Goal: Information Seeking & Learning: Find specific fact

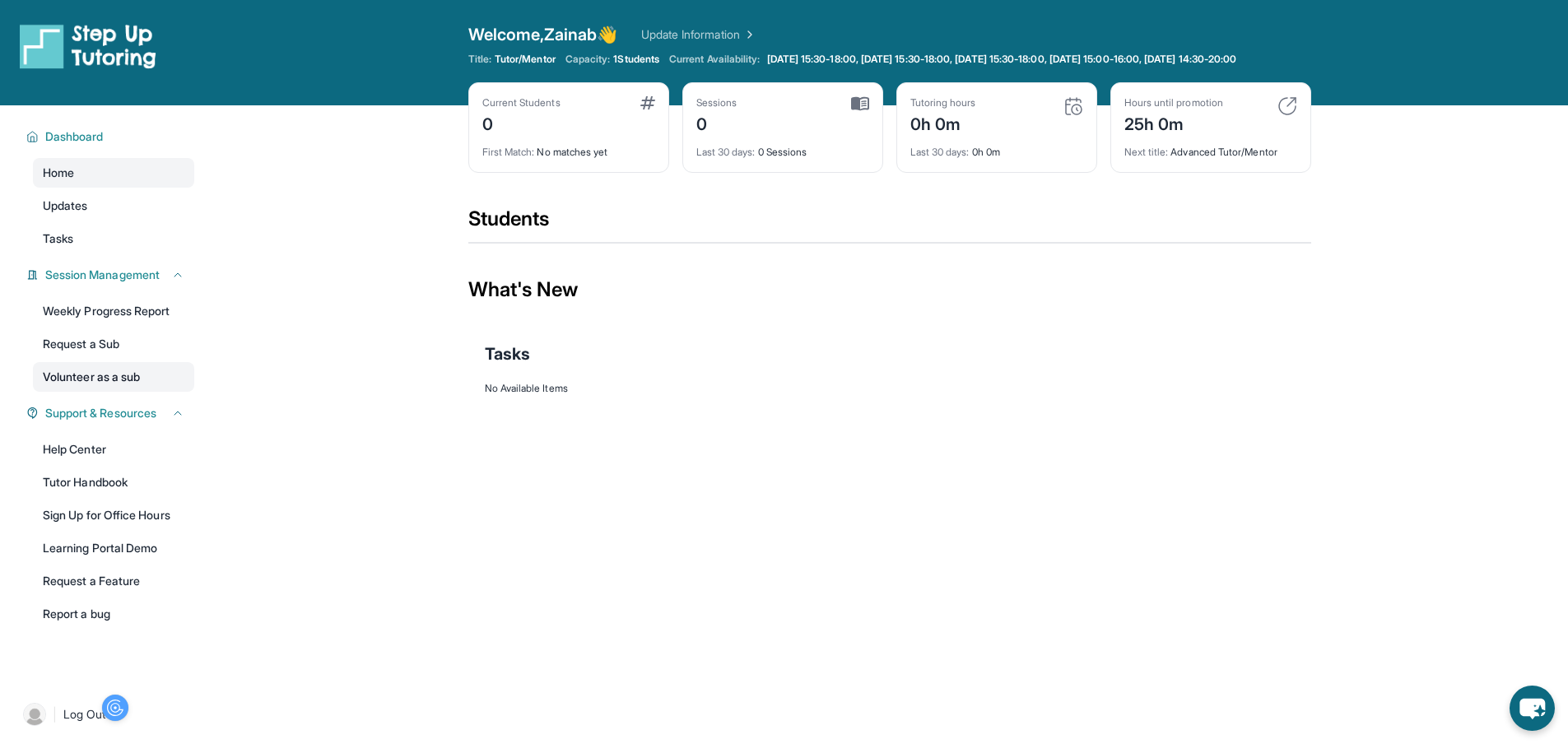
click at [112, 385] on link "Volunteer as a sub" at bounding box center [113, 377] width 162 height 30
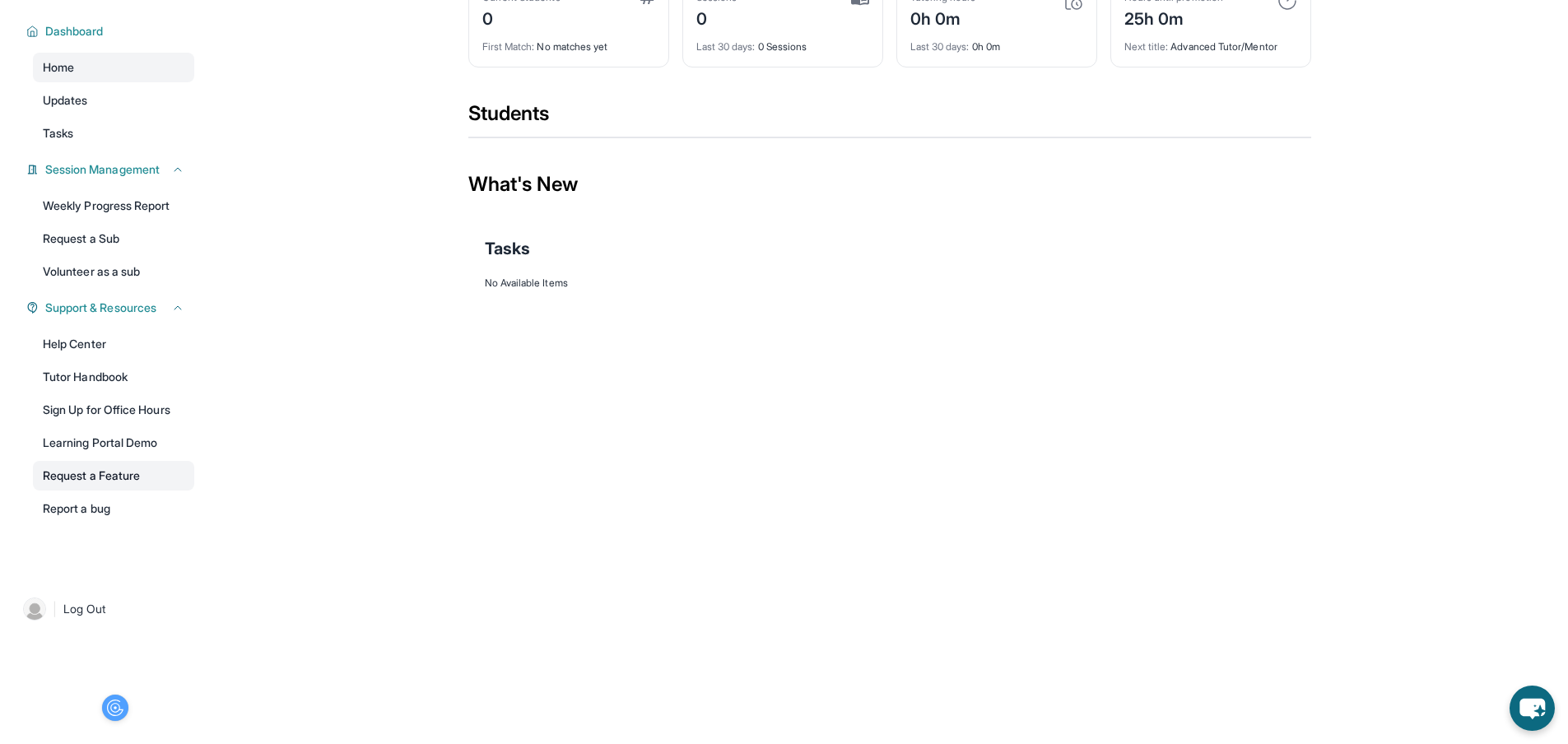
scroll to position [131, 0]
click at [101, 607] on span "Log Out" at bounding box center [85, 609] width 43 height 17
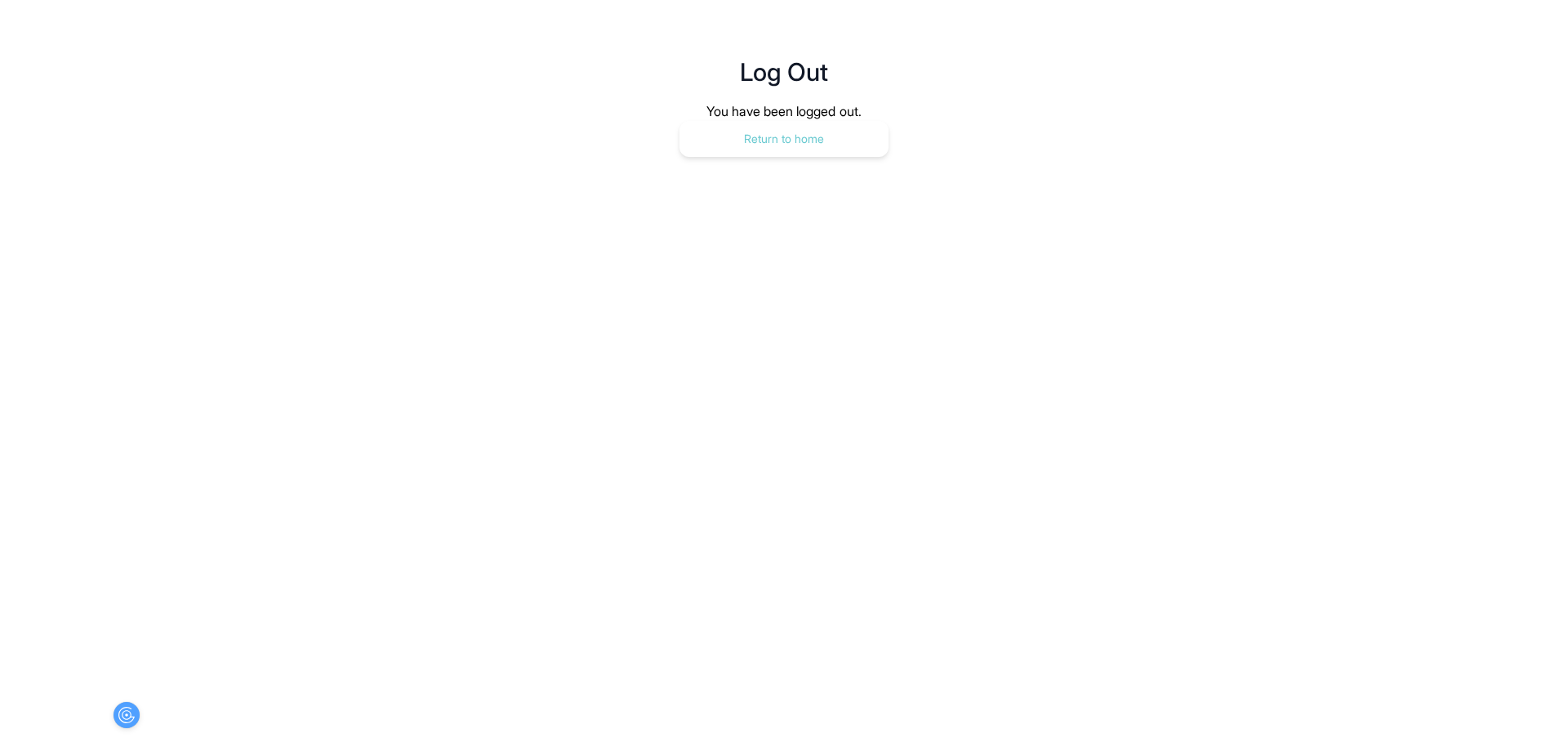
click at [781, 121] on button "Return to home" at bounding box center [783, 138] width 209 height 36
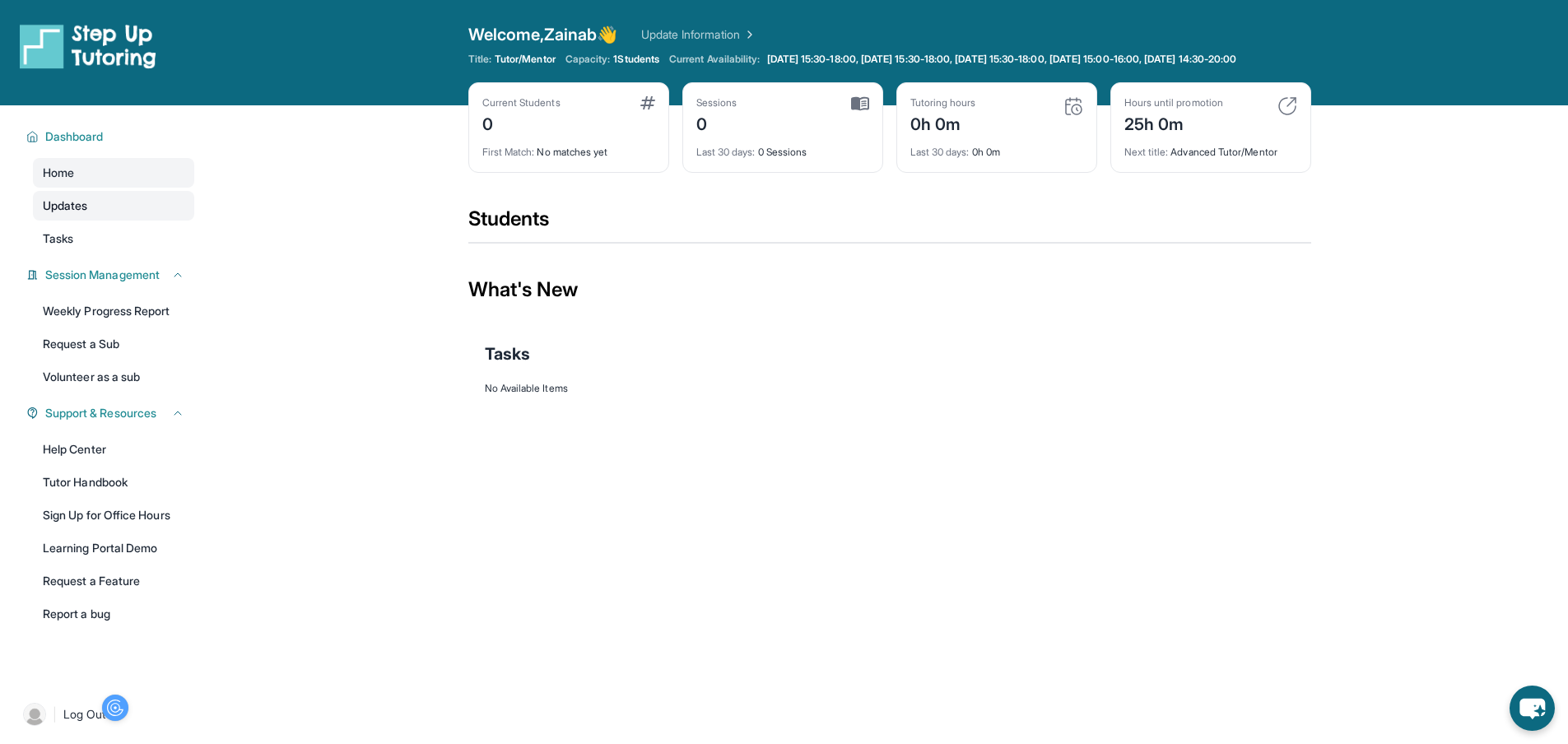
click at [77, 214] on span "Updates" at bounding box center [65, 206] width 45 height 17
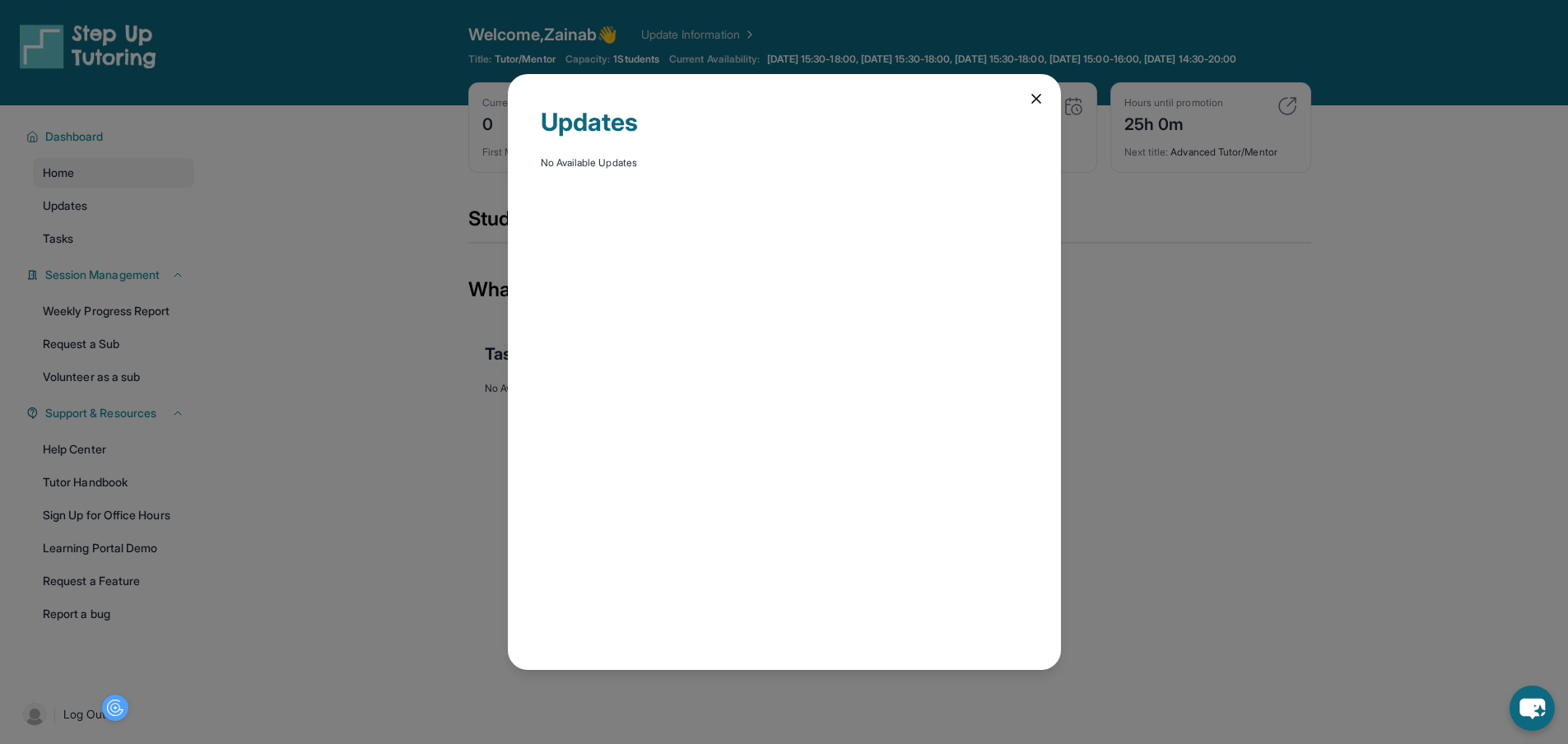
click at [80, 251] on div "Updates No Available Updates" at bounding box center [784, 372] width 1568 height 744
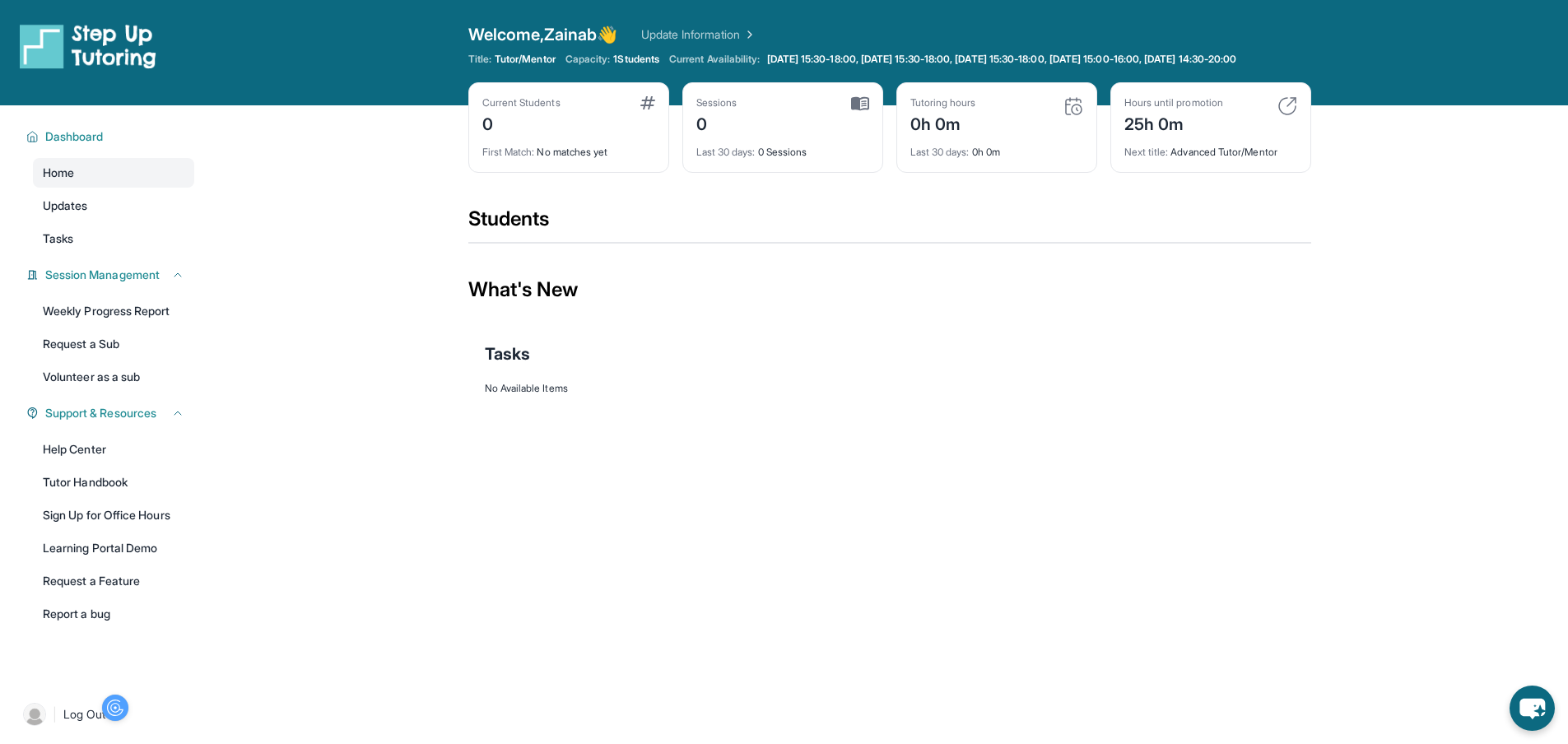
click at [80, 251] on link "Tasks" at bounding box center [113, 238] width 162 height 30
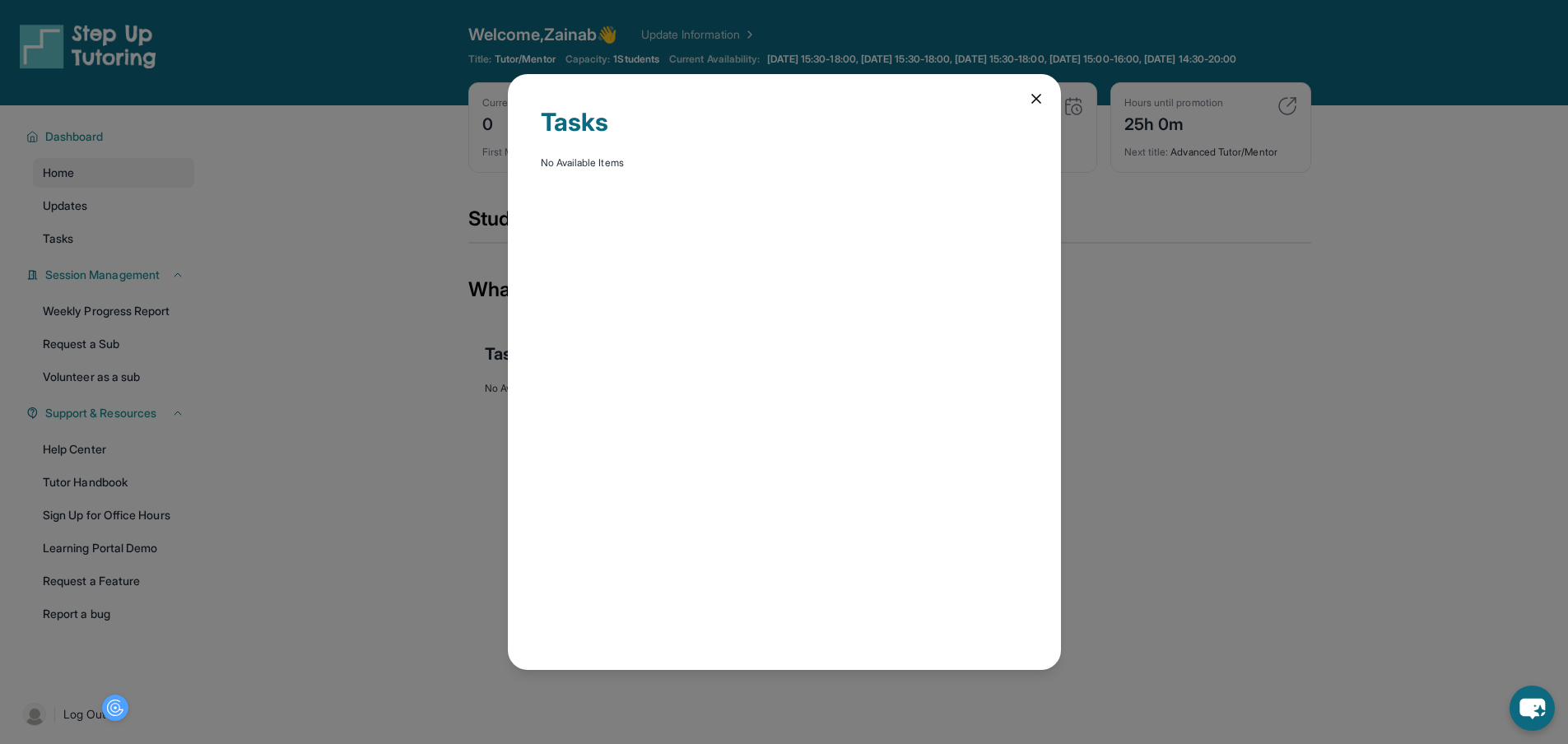
click at [1040, 91] on icon at bounding box center [1037, 99] width 17 height 17
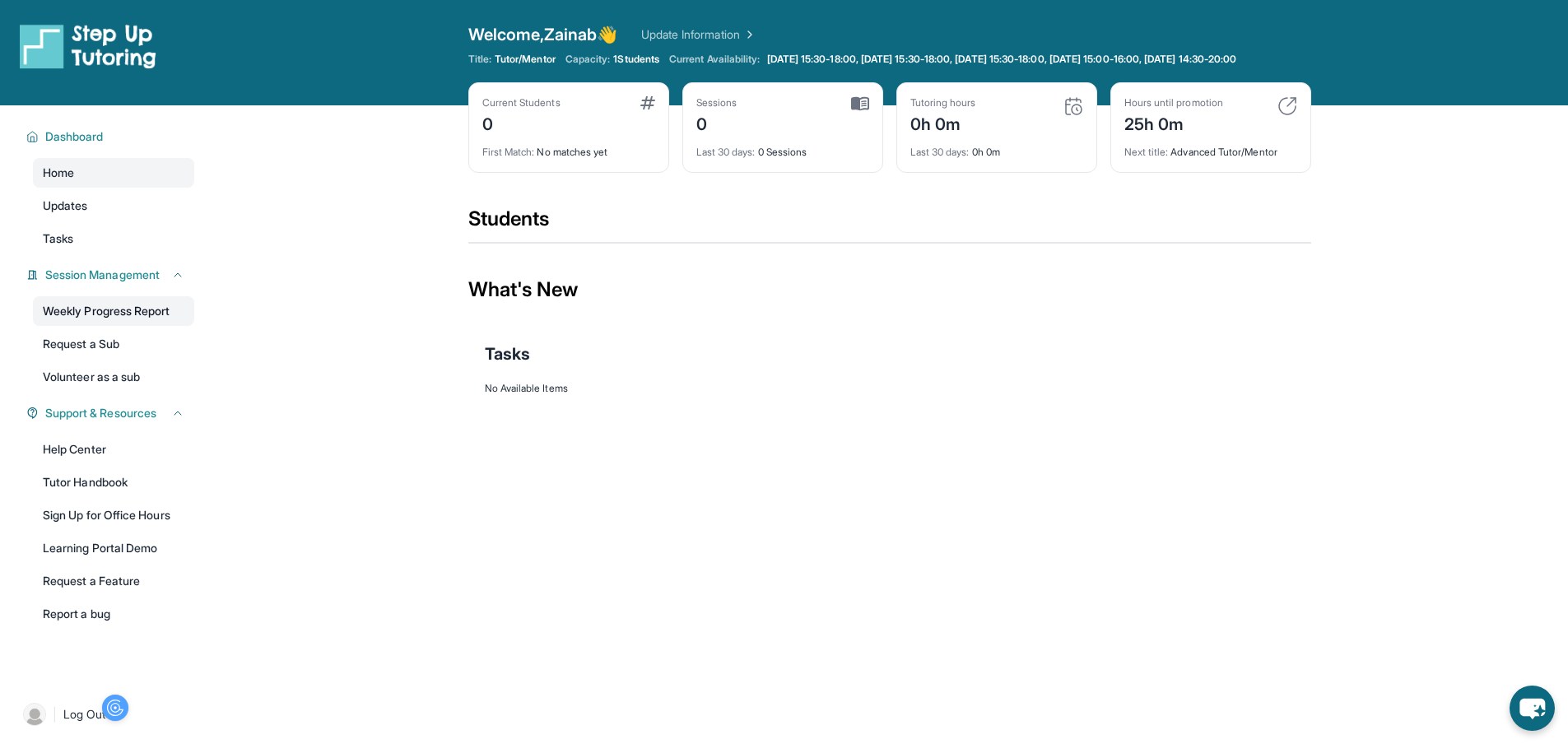
click at [55, 320] on link "Weekly Progress Report" at bounding box center [113, 311] width 162 height 30
click at [70, 358] on link "Request a Sub" at bounding box center [113, 344] width 162 height 30
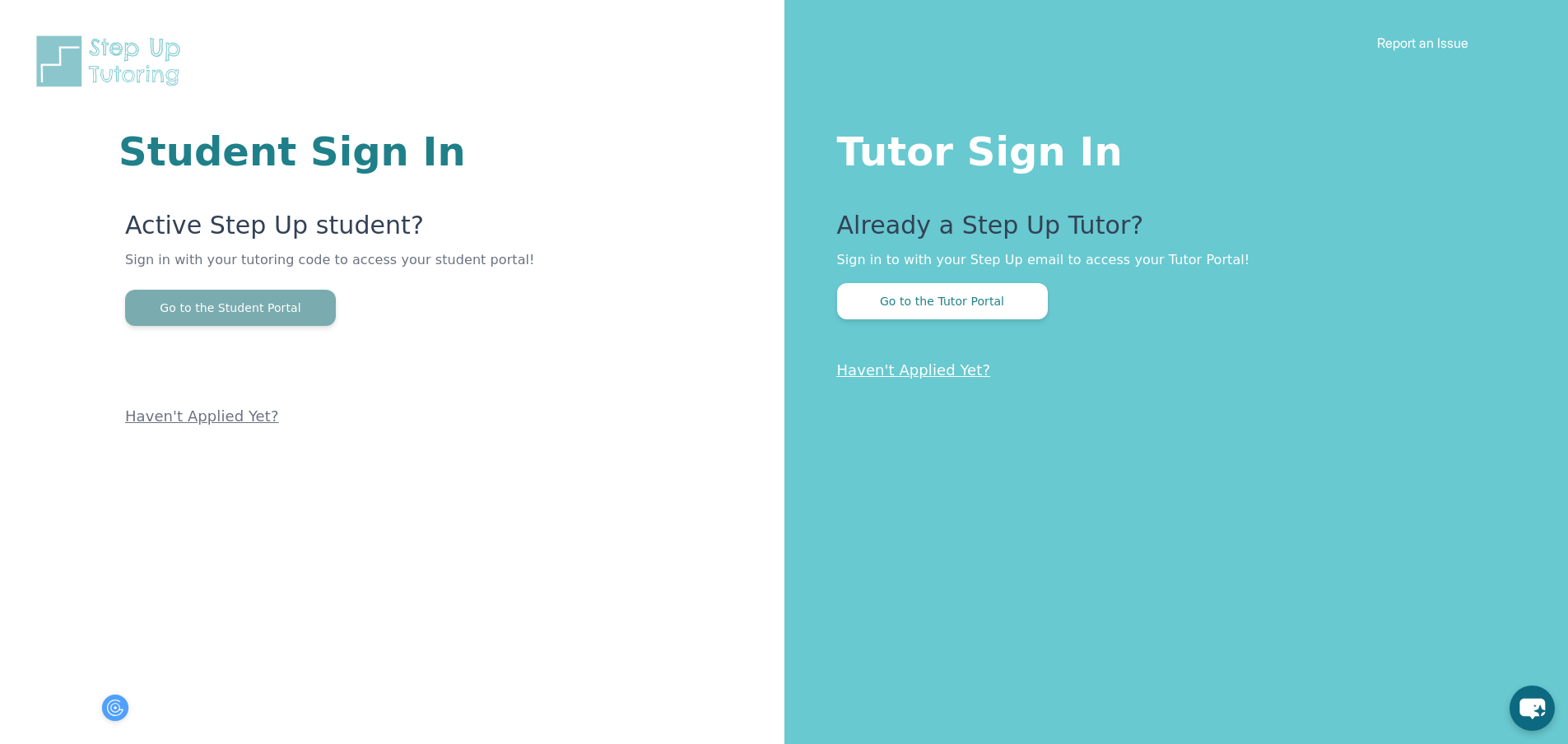
click at [158, 317] on button "Go to the Student Portal" at bounding box center [230, 308] width 210 height 36
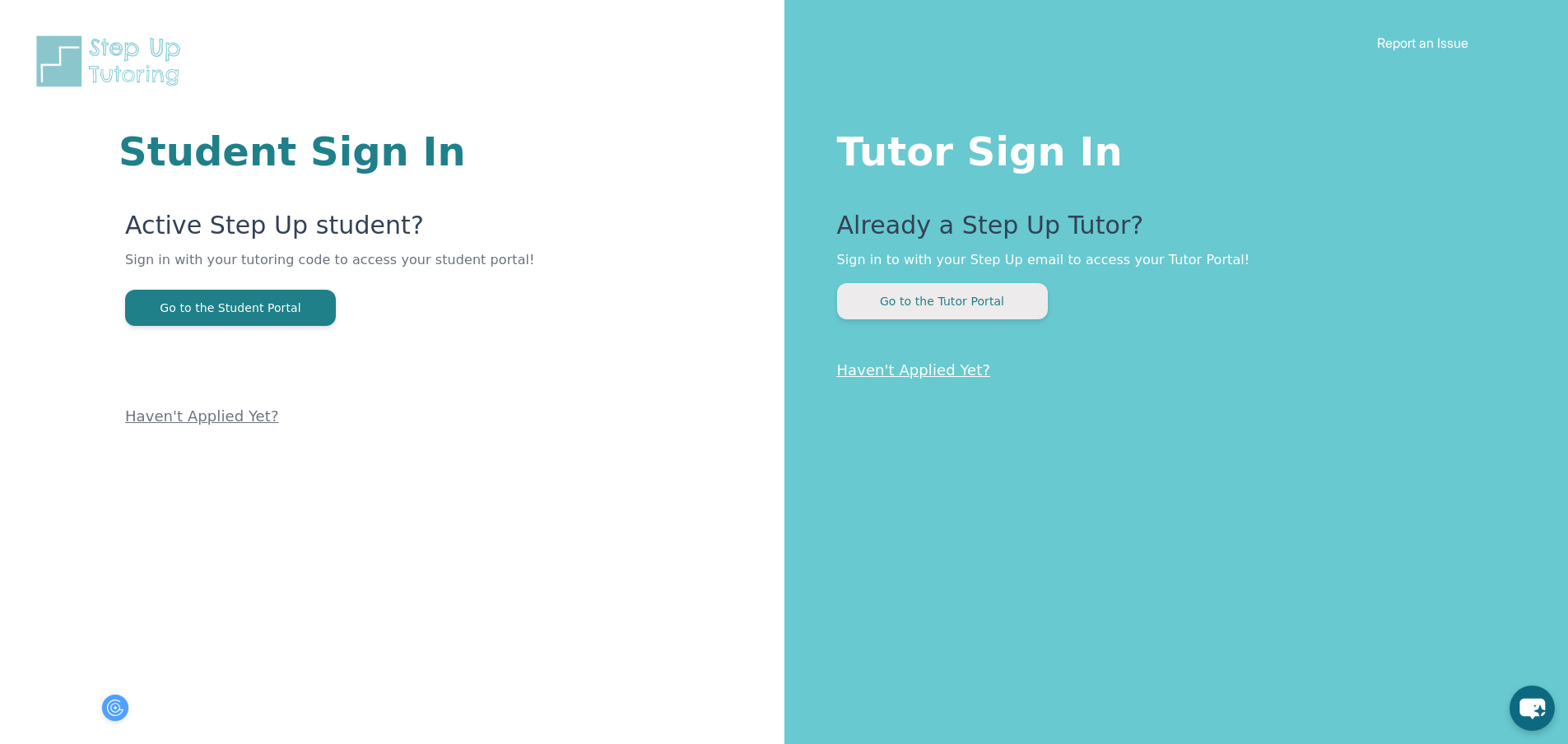
click at [972, 294] on button "Go to the Tutor Portal" at bounding box center [942, 301] width 210 height 36
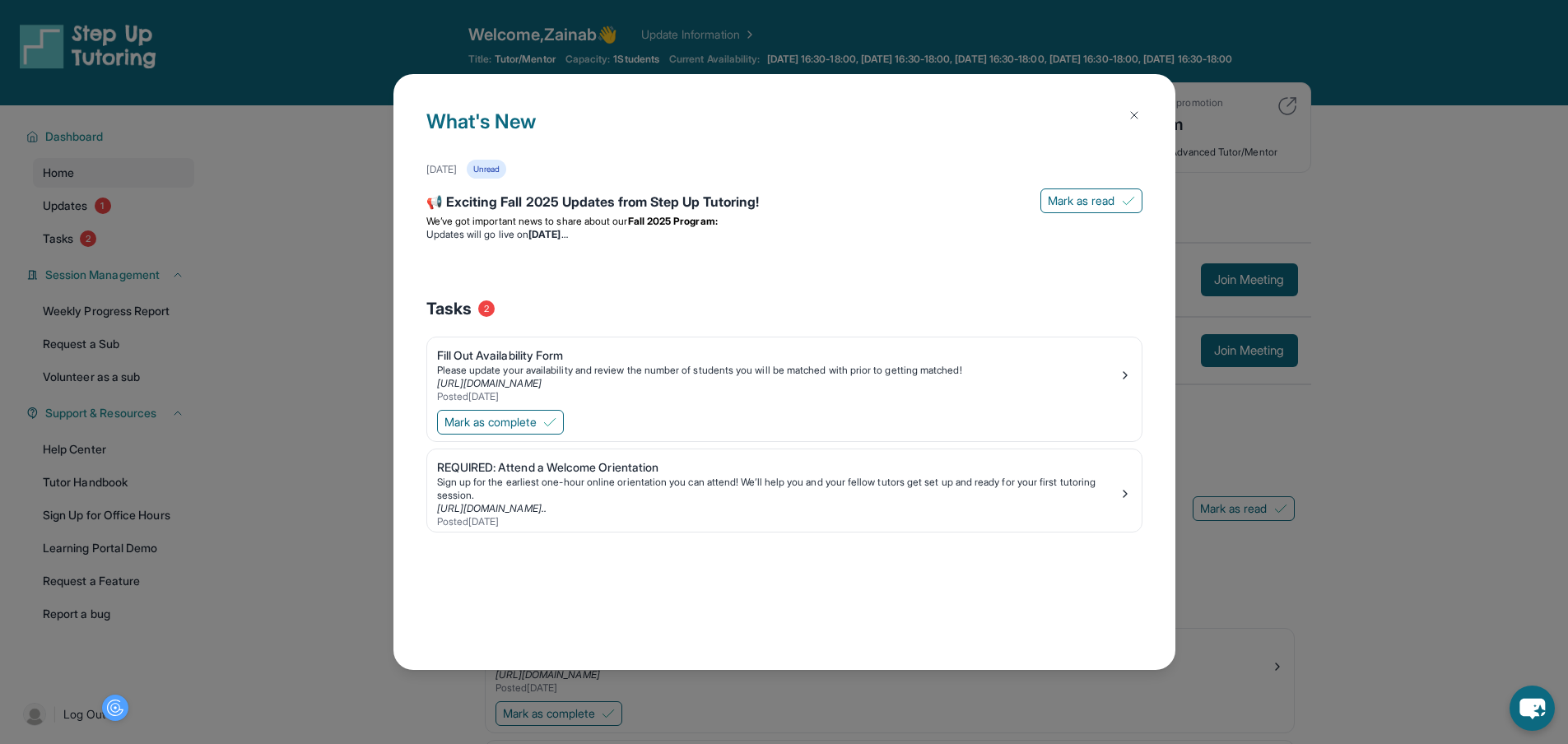
click at [1135, 111] on img at bounding box center [1134, 115] width 13 height 13
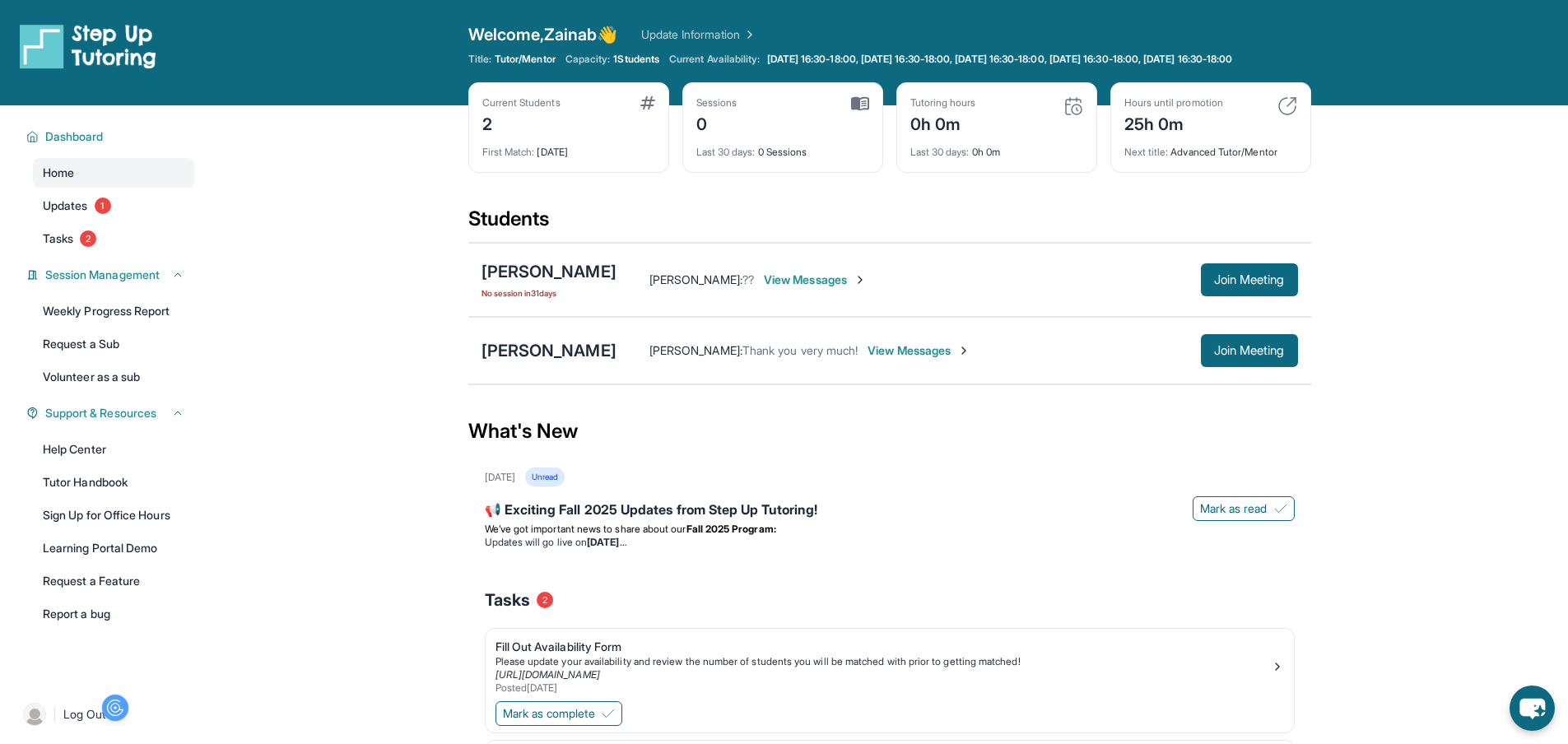
click at [831, 288] on span "View Messages" at bounding box center [815, 280] width 103 height 17
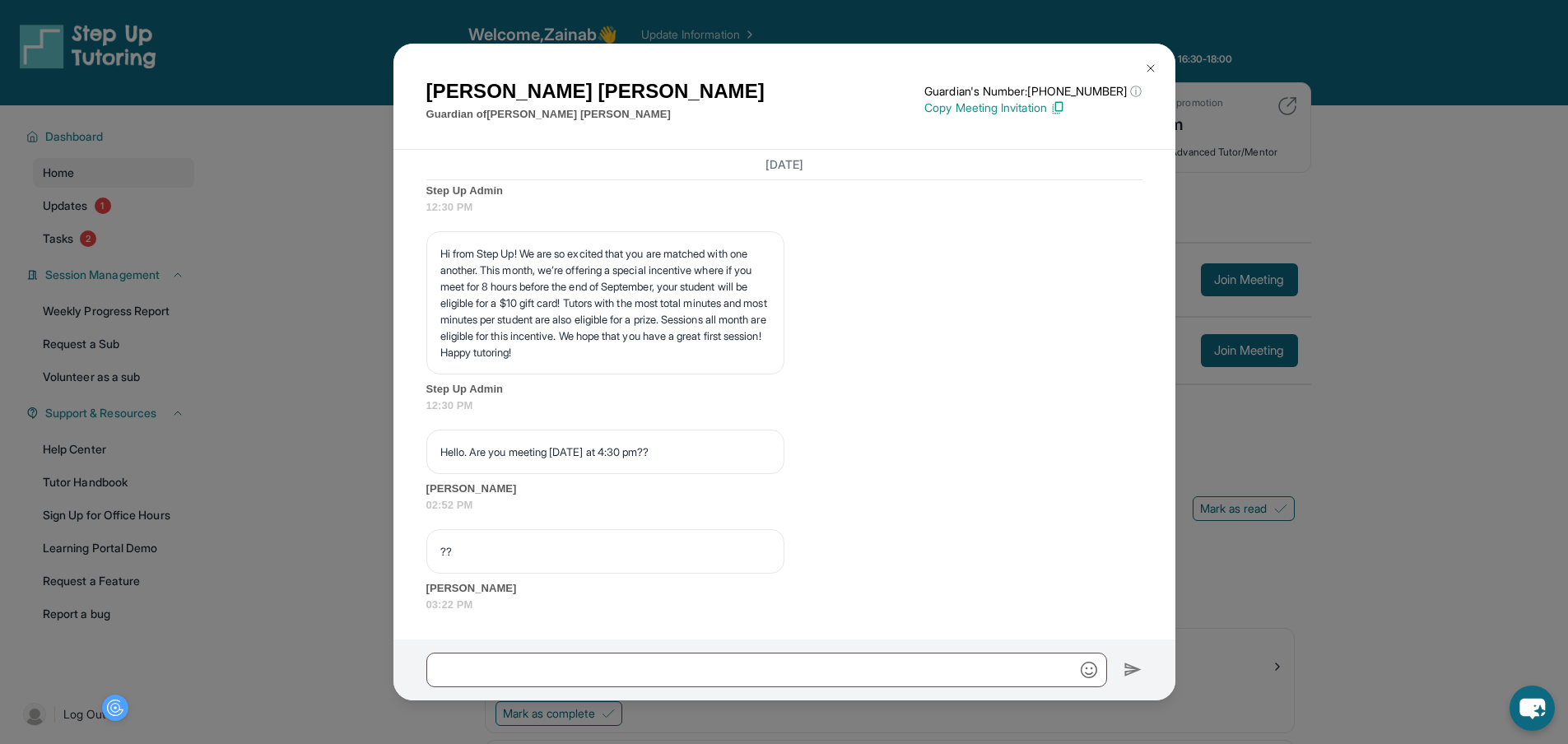
scroll to position [22948, 0]
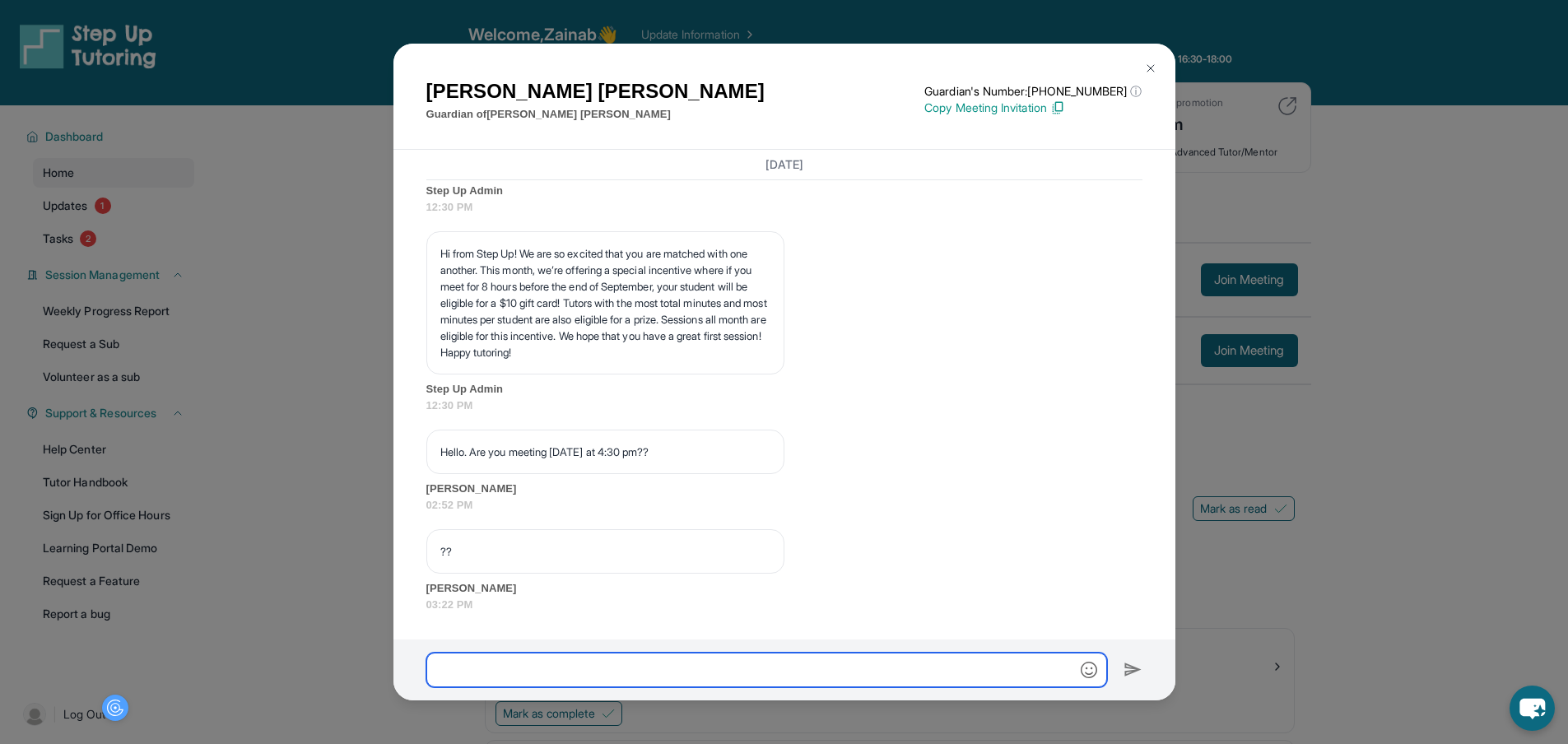
click at [579, 675] on input "text" at bounding box center [767, 669] width 681 height 35
type input "**********"
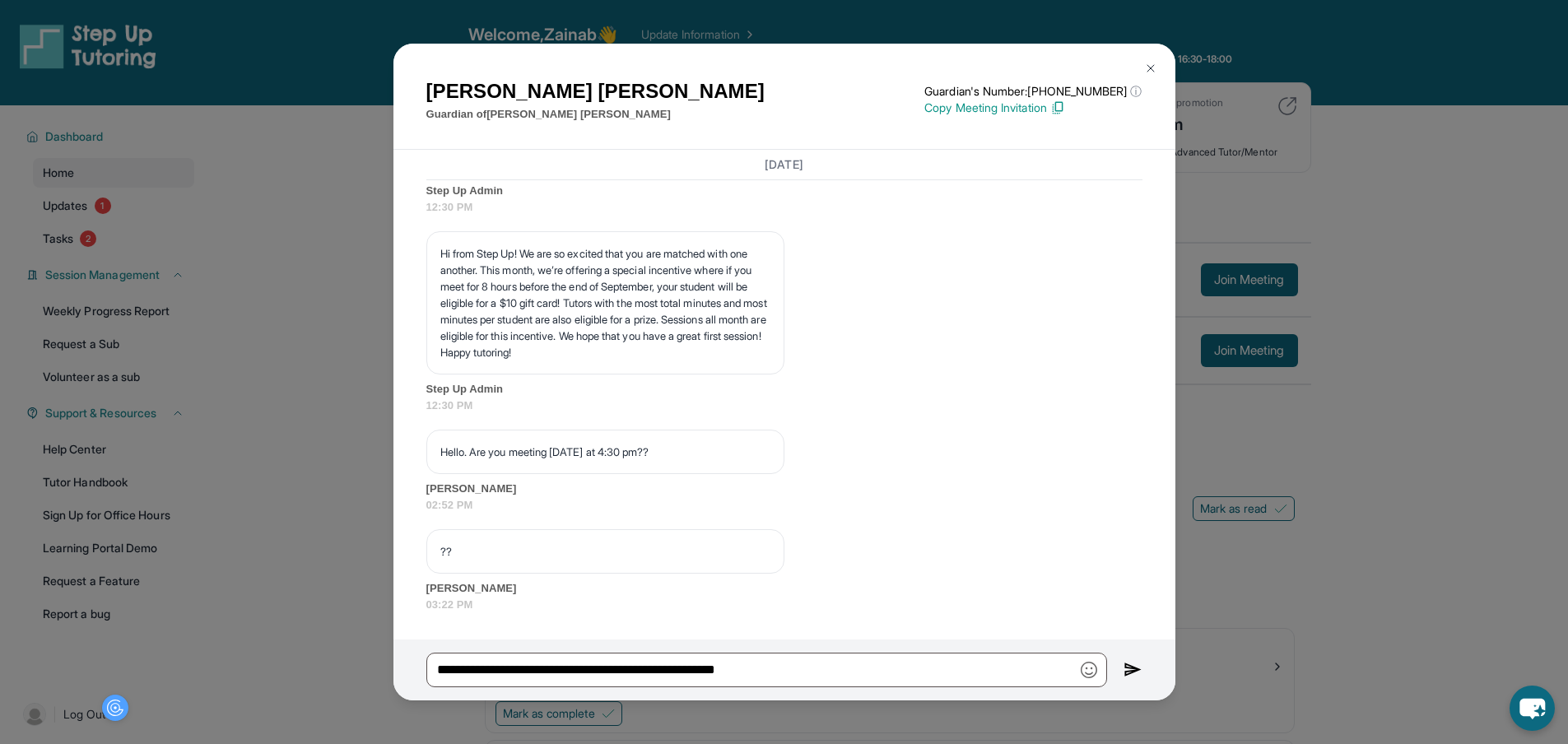
click at [1124, 679] on img at bounding box center [1133, 669] width 19 height 20
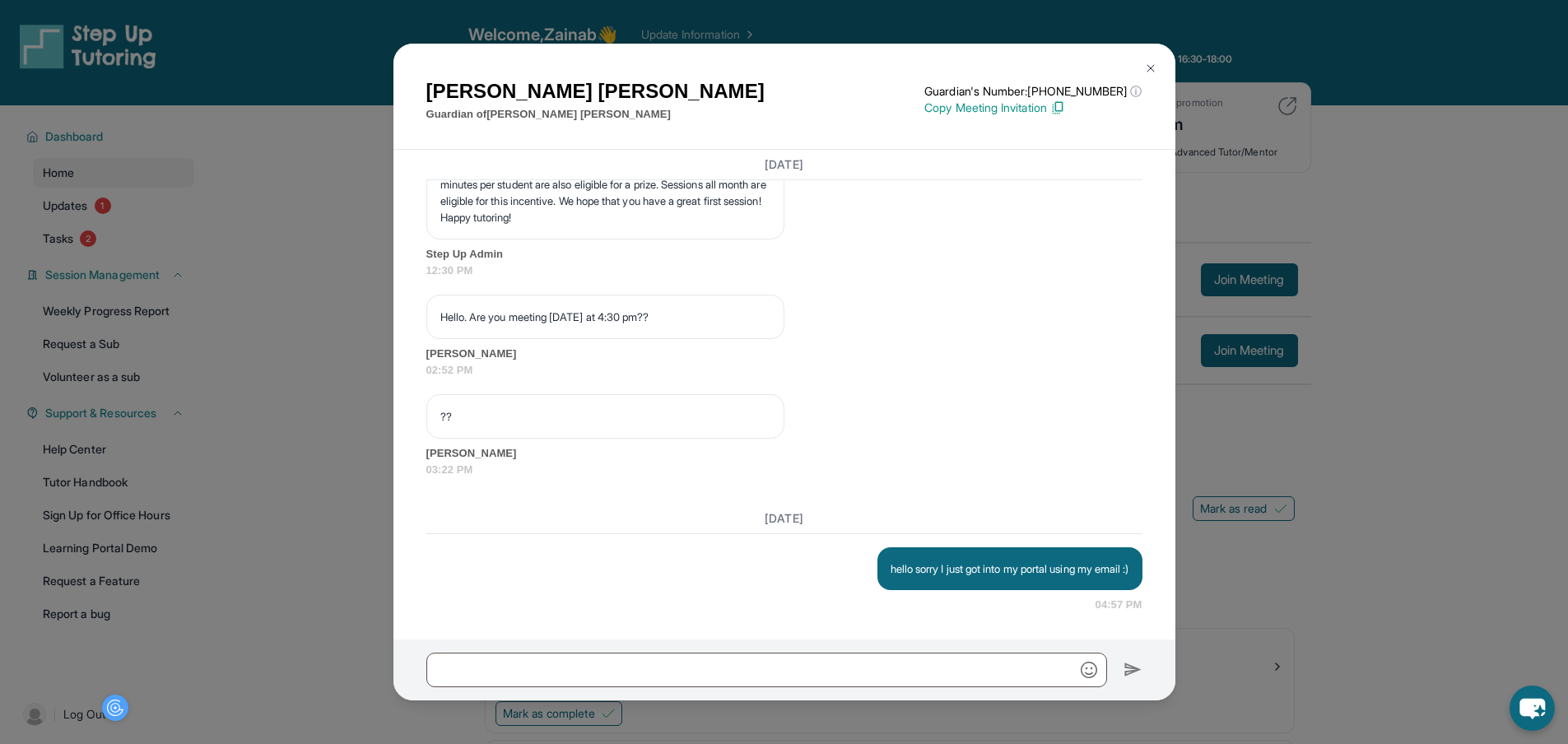
scroll to position [23084, 0]
click at [1146, 67] on img at bounding box center [1151, 68] width 13 height 13
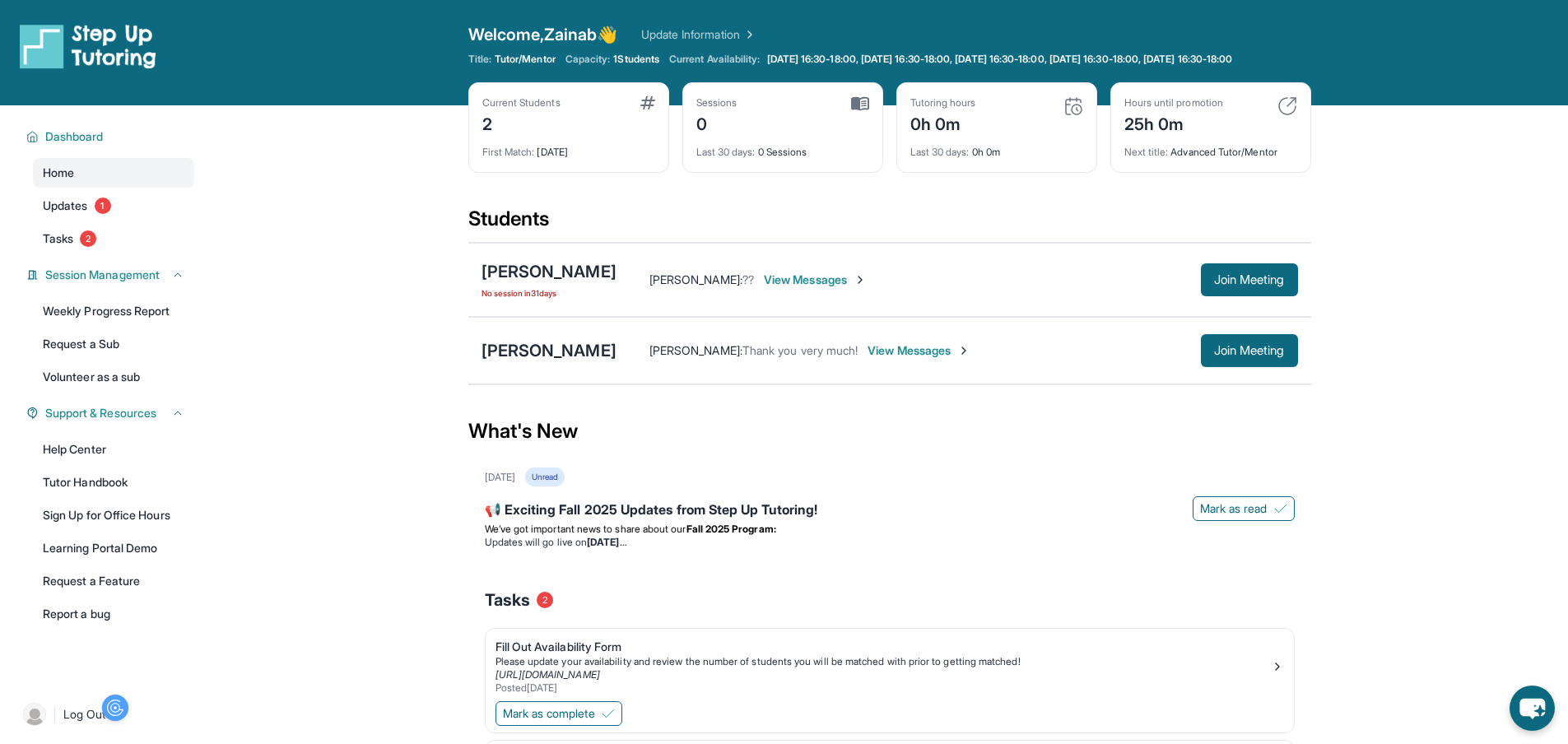
click at [944, 359] on span "View Messages" at bounding box center [919, 351] width 103 height 17
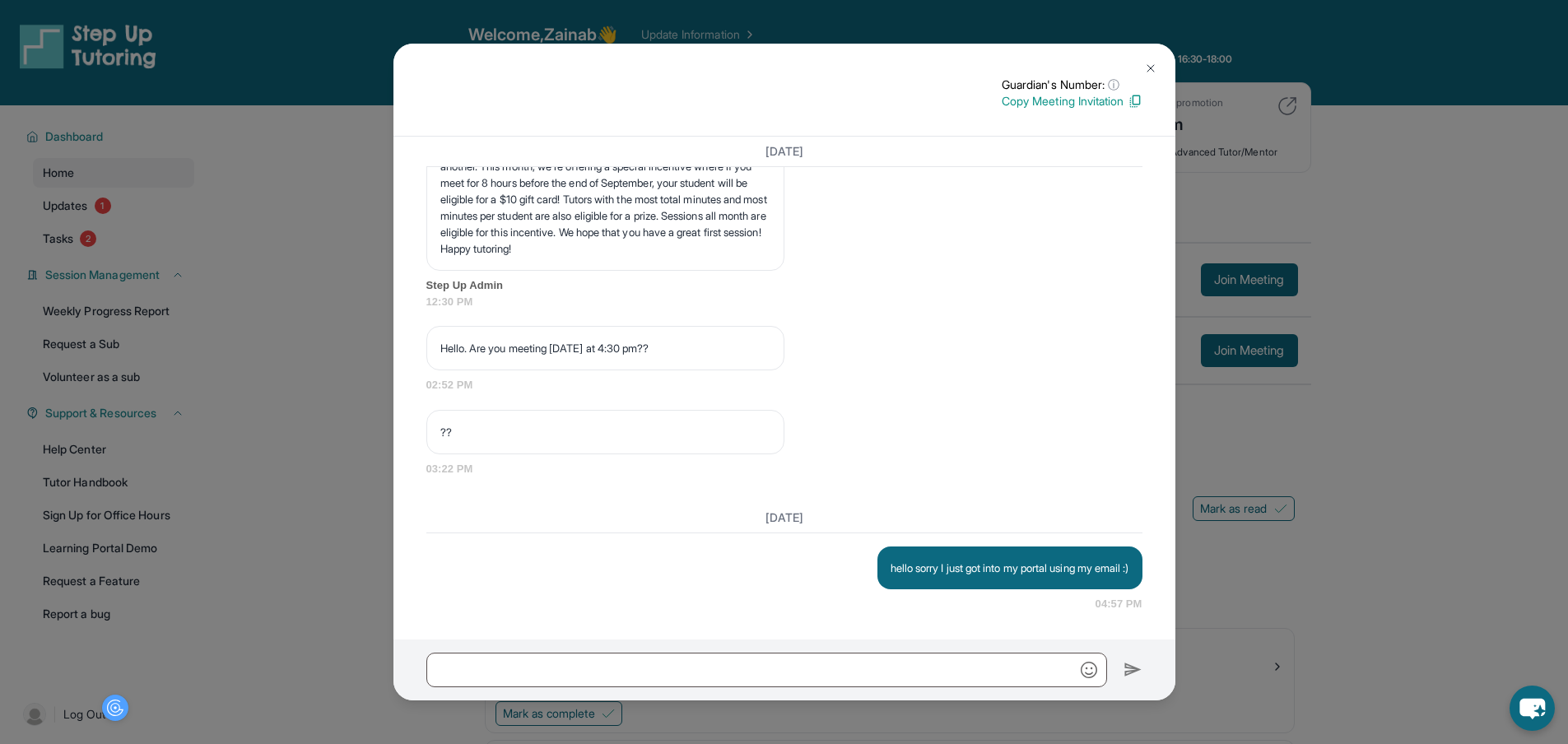
scroll to position [21675, 0]
click at [1159, 59] on button at bounding box center [1150, 67] width 33 height 33
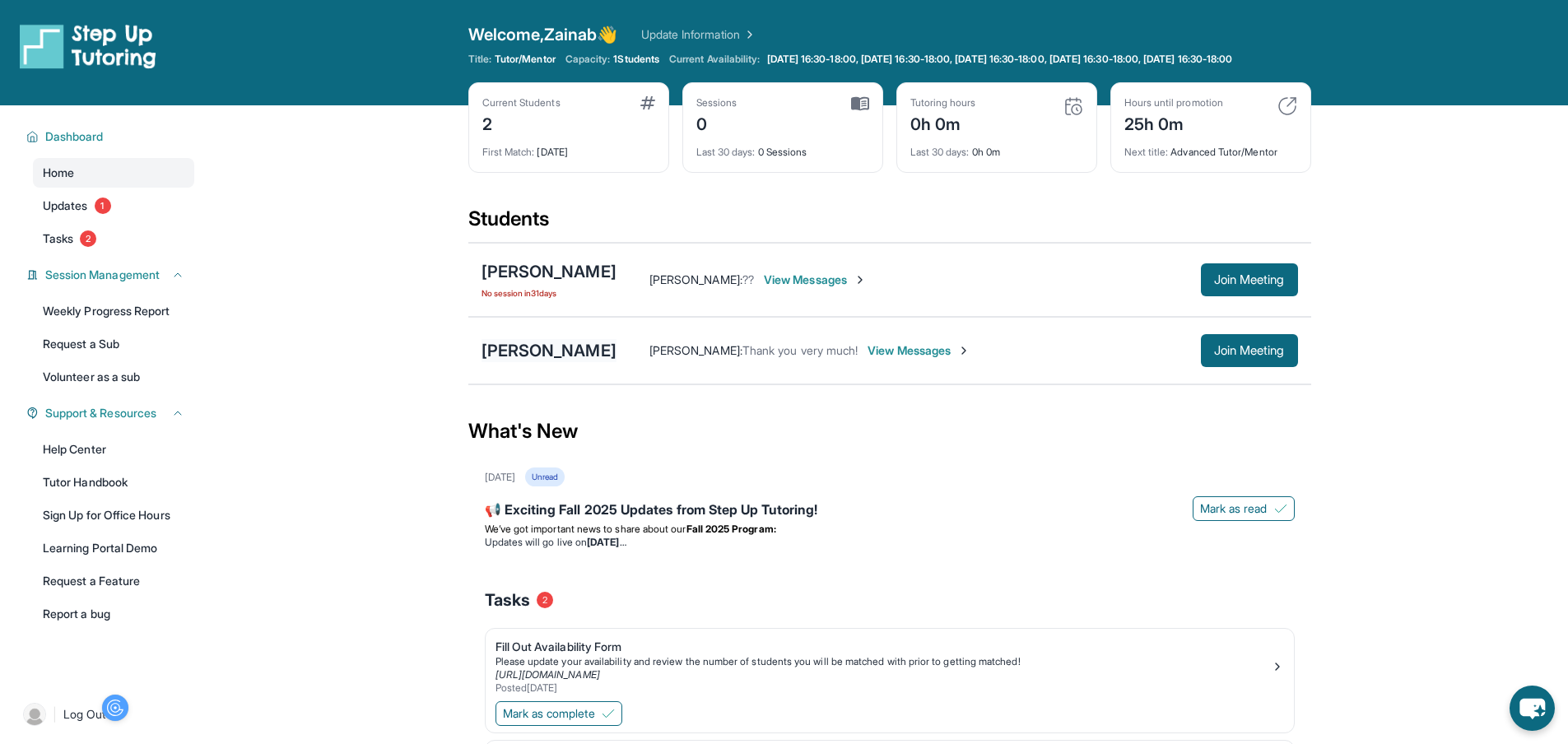
click at [553, 361] on div "Quincy Navarro" at bounding box center [549, 351] width 135 height 23
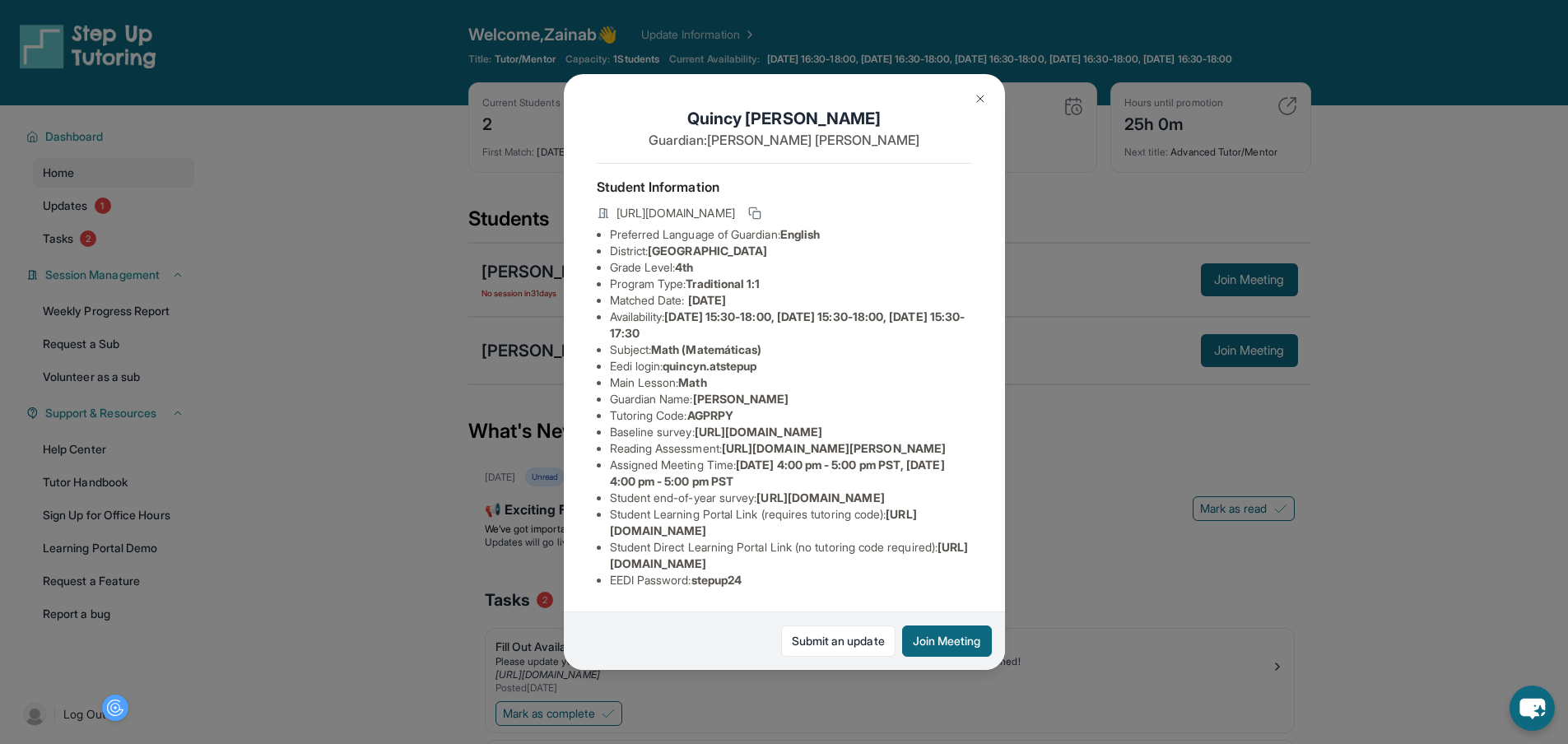
scroll to position [162, 0]
click at [842, 645] on link "Submit an update" at bounding box center [838, 640] width 114 height 31
click at [977, 94] on img at bounding box center [980, 99] width 13 height 13
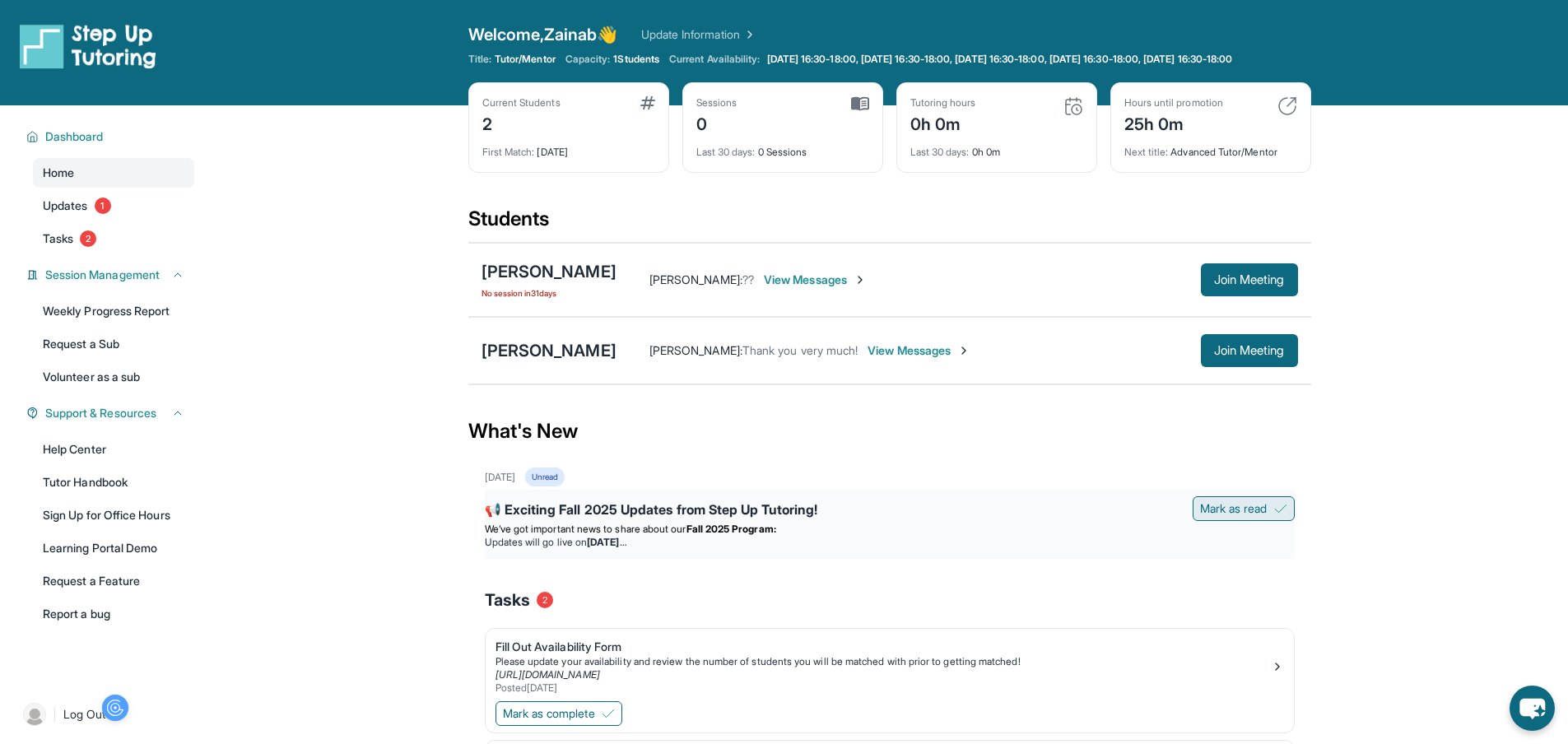
click at [1247, 514] on span "Mark as read" at bounding box center [1234, 508] width 67 height 17
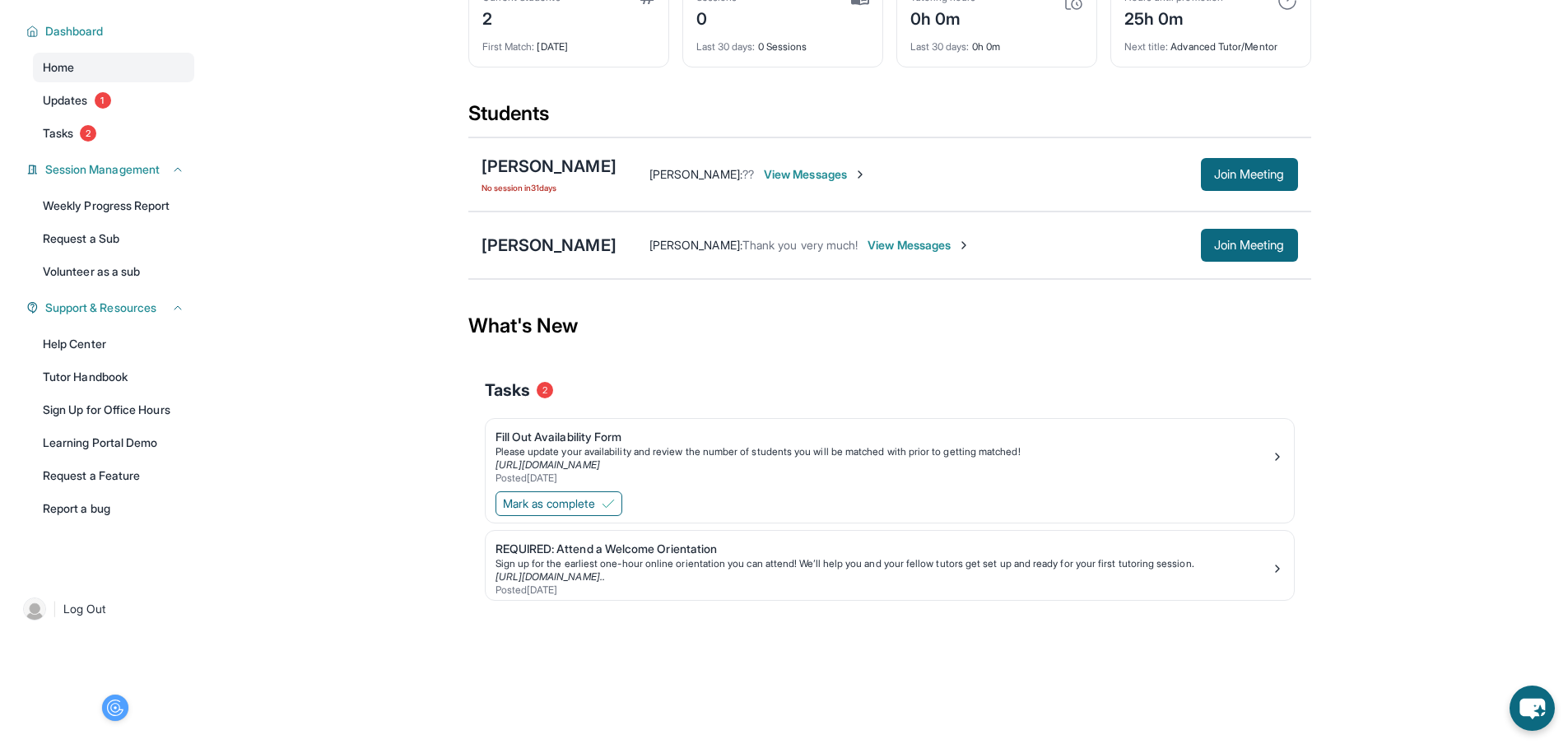
scroll to position [131, 0]
click at [601, 493] on button "Mark as complete" at bounding box center [559, 504] width 127 height 24
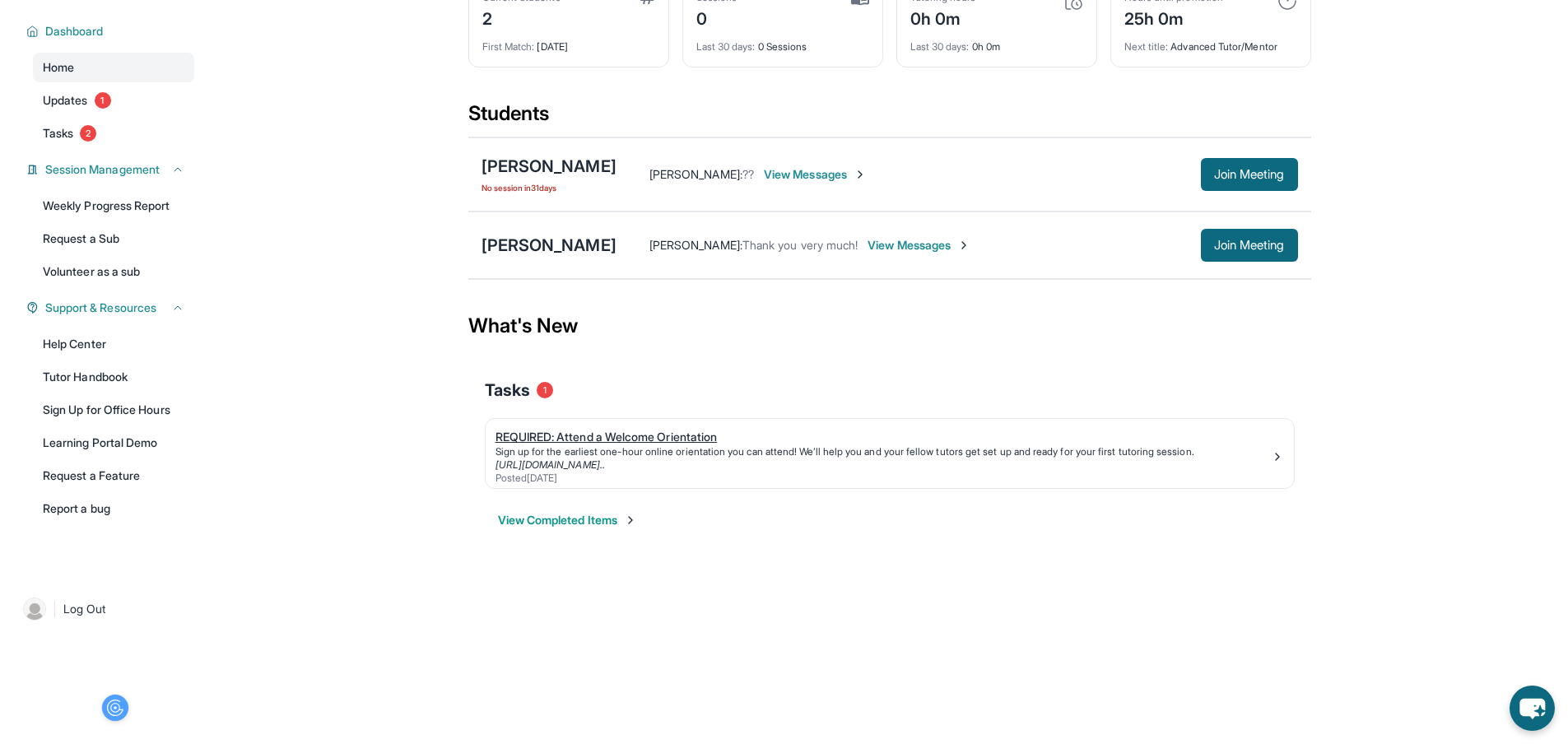
click at [619, 429] on div "REQUIRED: Attend a Welcome Orientation" at bounding box center [883, 437] width 775 height 17
click at [620, 512] on button "View Completed Items" at bounding box center [568, 521] width 139 height 17
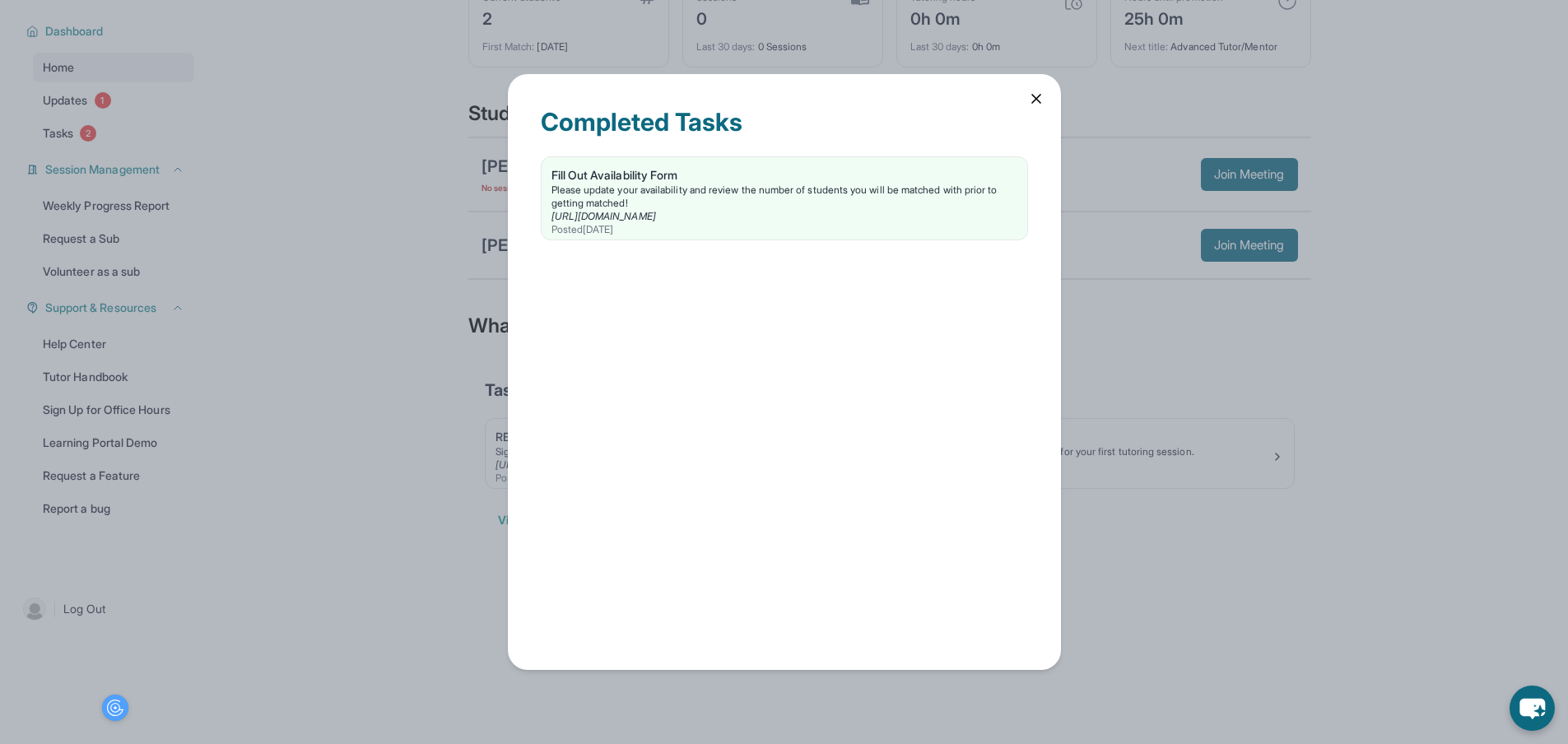
click at [1025, 100] on div "Completed Tasks Fill Out Availability Form Please update your availability and …" at bounding box center [784, 371] width 554 height 594
click at [1029, 93] on icon at bounding box center [1037, 99] width 17 height 17
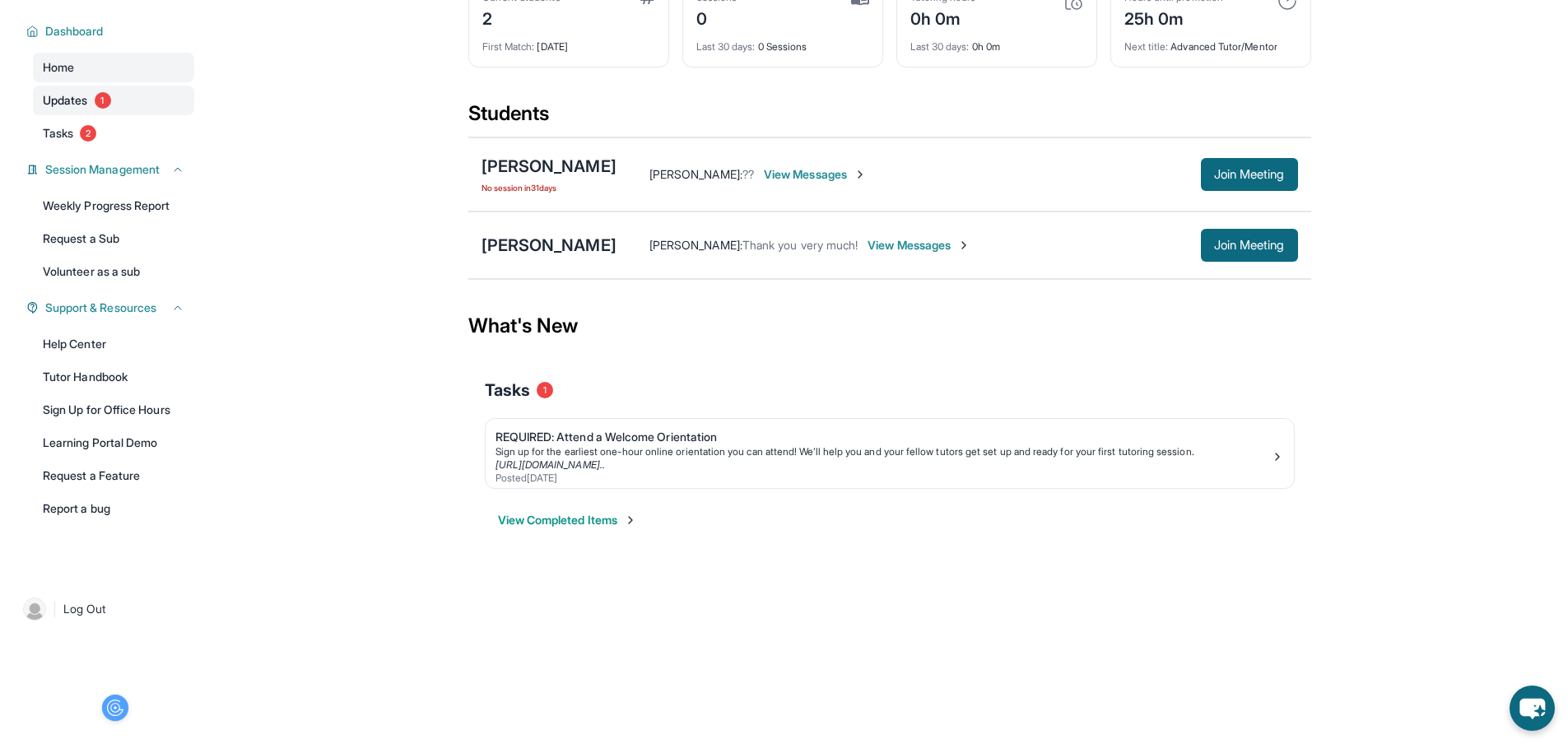
click at [62, 93] on span "Updates" at bounding box center [65, 101] width 45 height 17
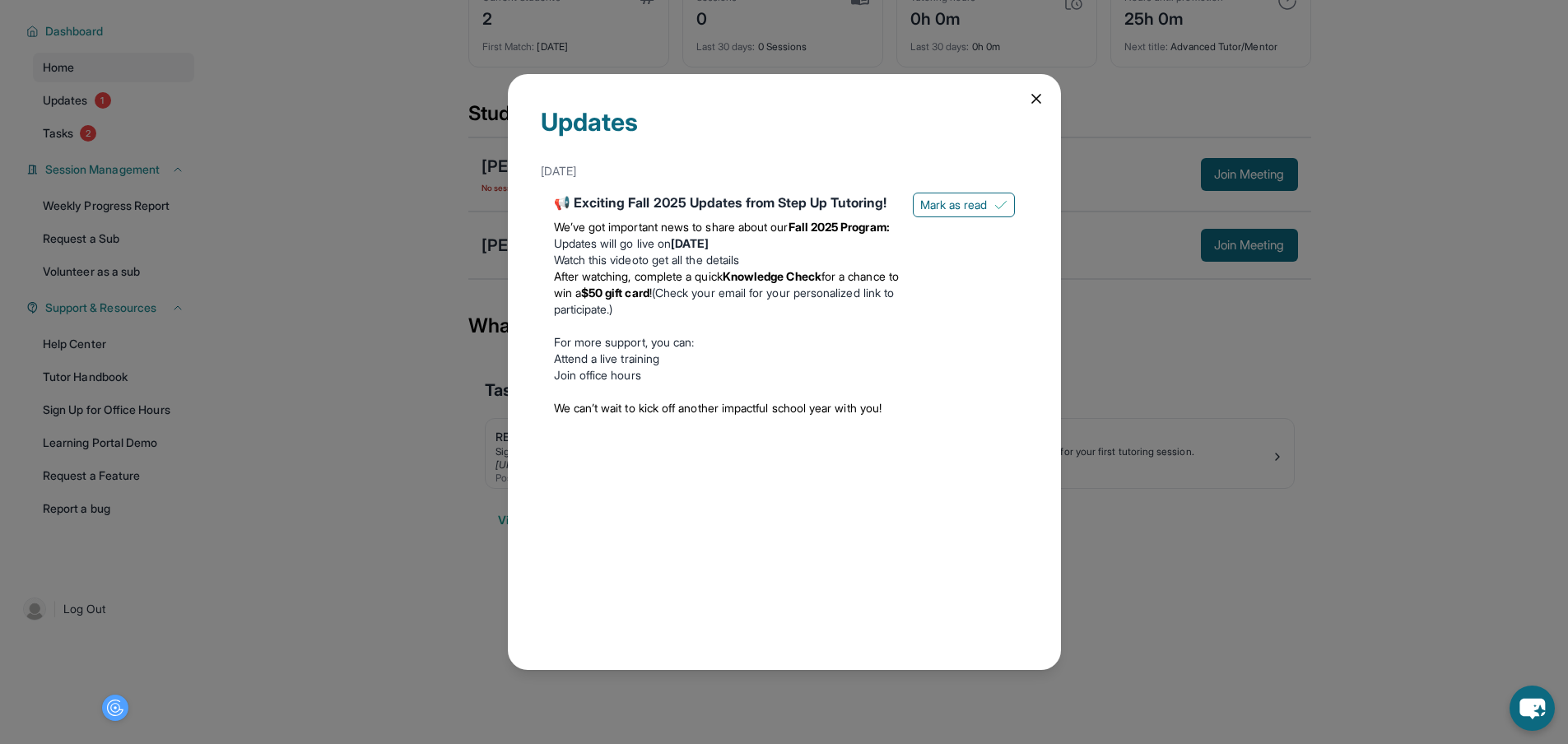
click at [650, 212] on div "📢 Exciting Fall 2025 Updates from Step Up Tutoring!" at bounding box center [726, 202] width 346 height 20
drag, startPoint x: 584, startPoint y: 244, endPoint x: 879, endPoint y: 180, distance: 301.9
click at [590, 234] on span "We’ve got important news to share about our" at bounding box center [670, 226] width 235 height 14
click at [925, 206] on span "Mark as read" at bounding box center [954, 205] width 67 height 17
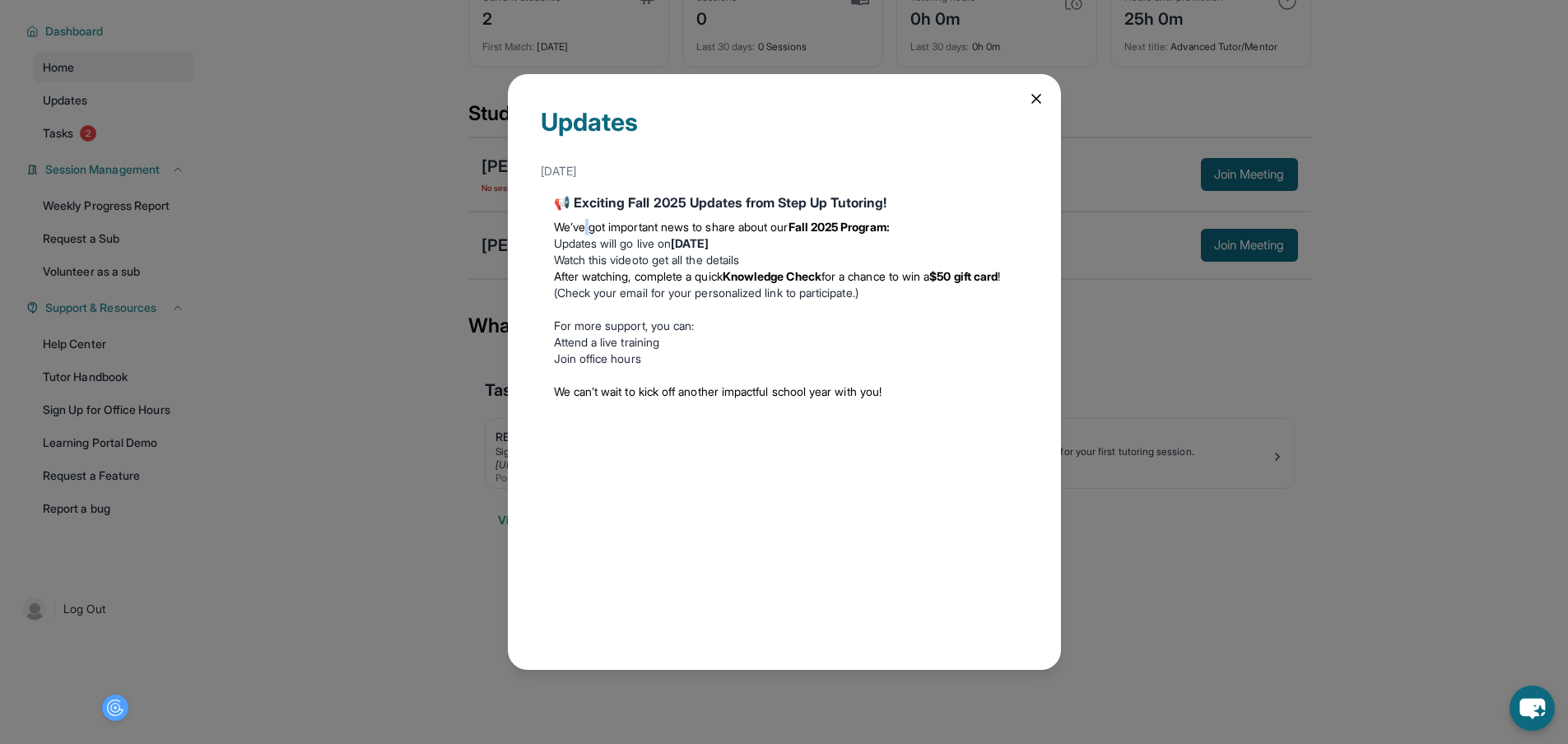
click at [1035, 98] on icon at bounding box center [1037, 99] width 17 height 17
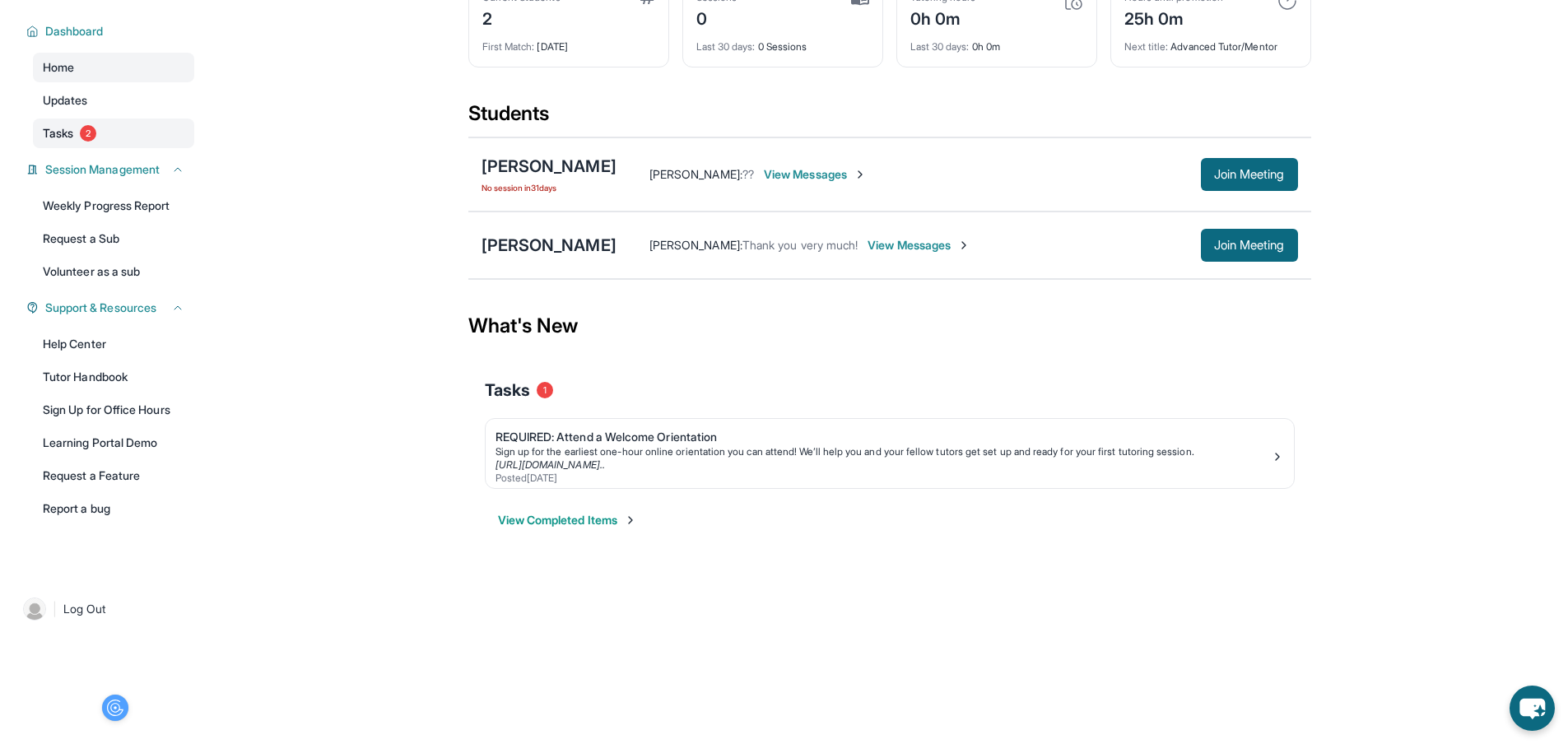
click at [107, 120] on link "Tasks 2" at bounding box center [113, 134] width 162 height 30
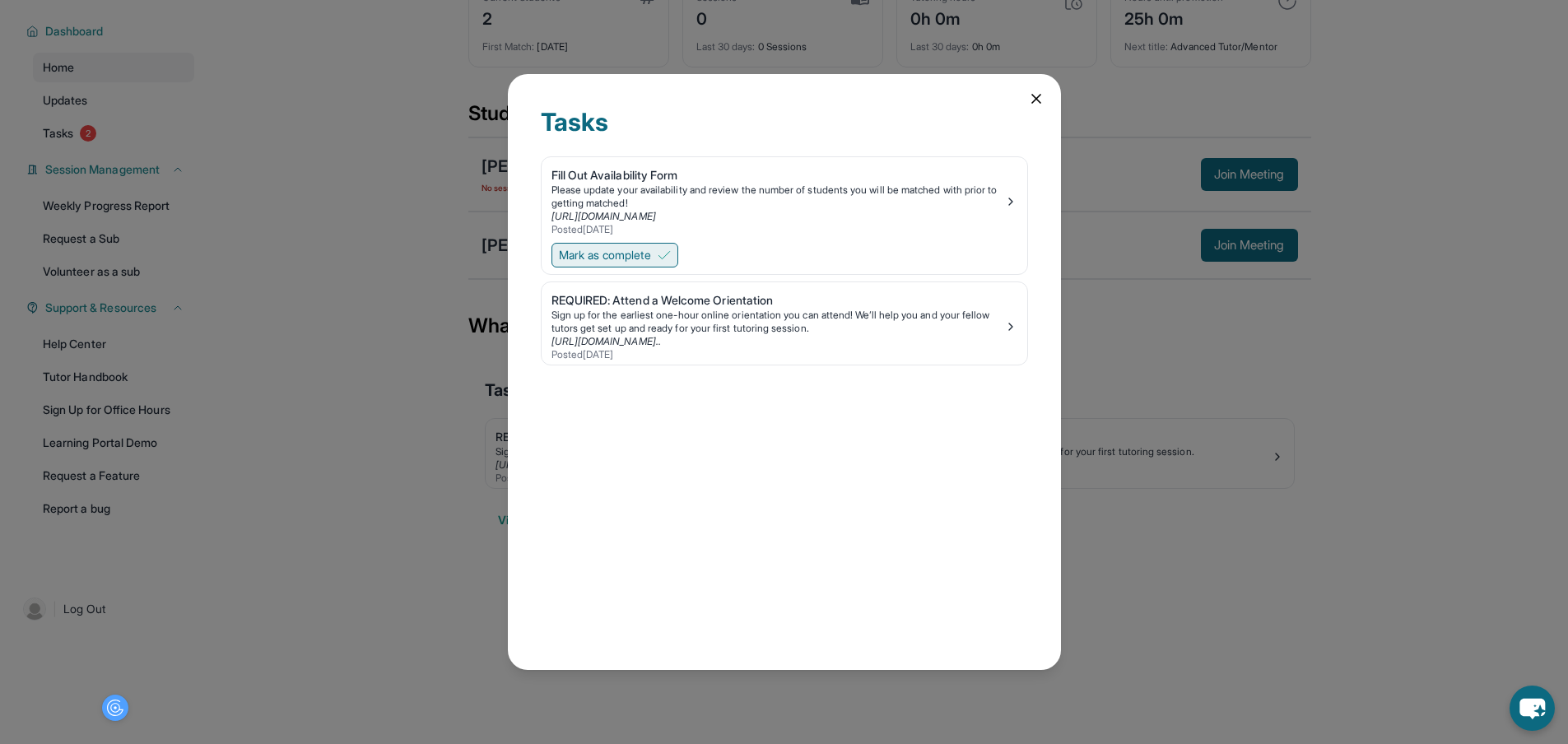
click at [620, 250] on span "Mark as complete" at bounding box center [605, 255] width 93 height 17
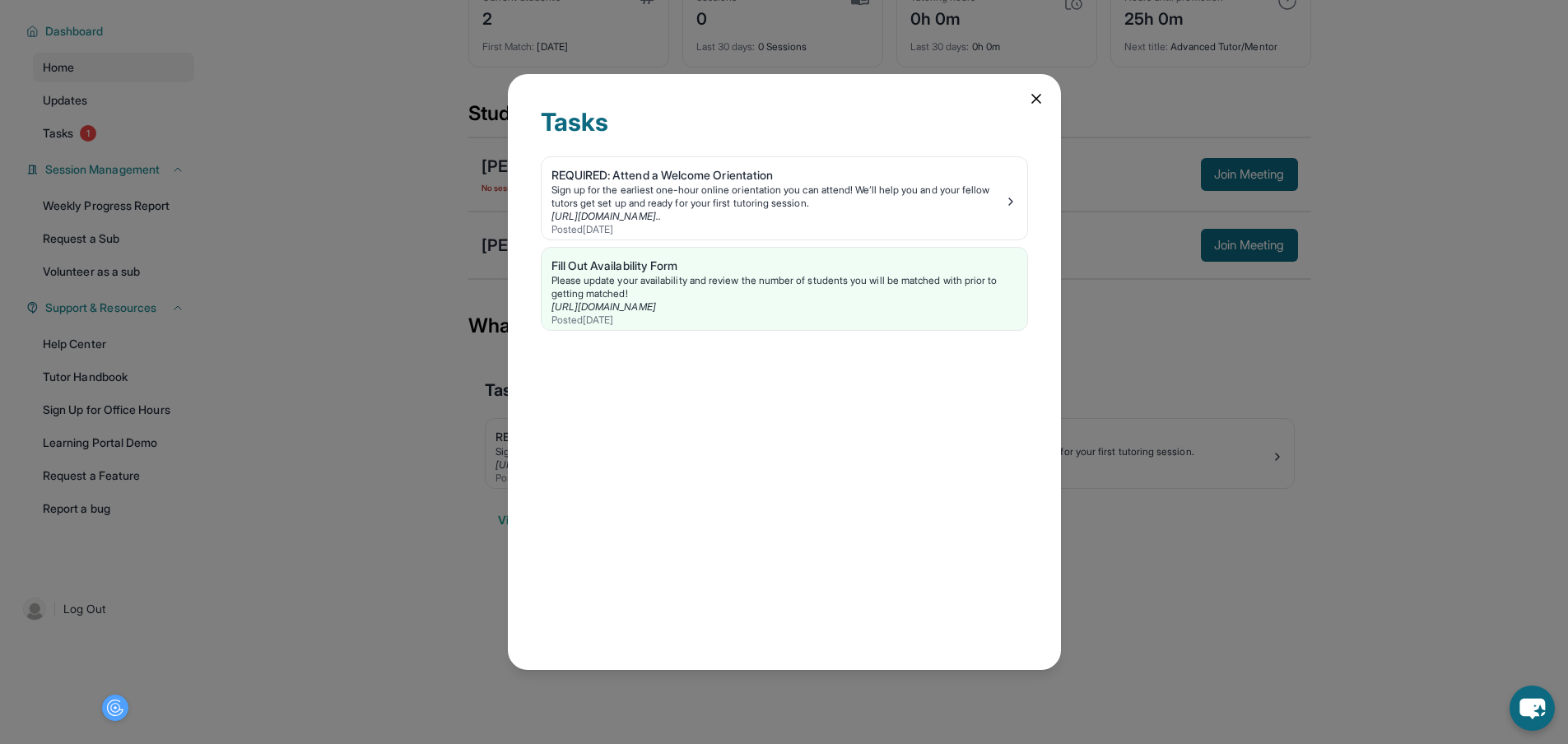
click at [1035, 94] on icon at bounding box center [1036, 98] width 8 height 8
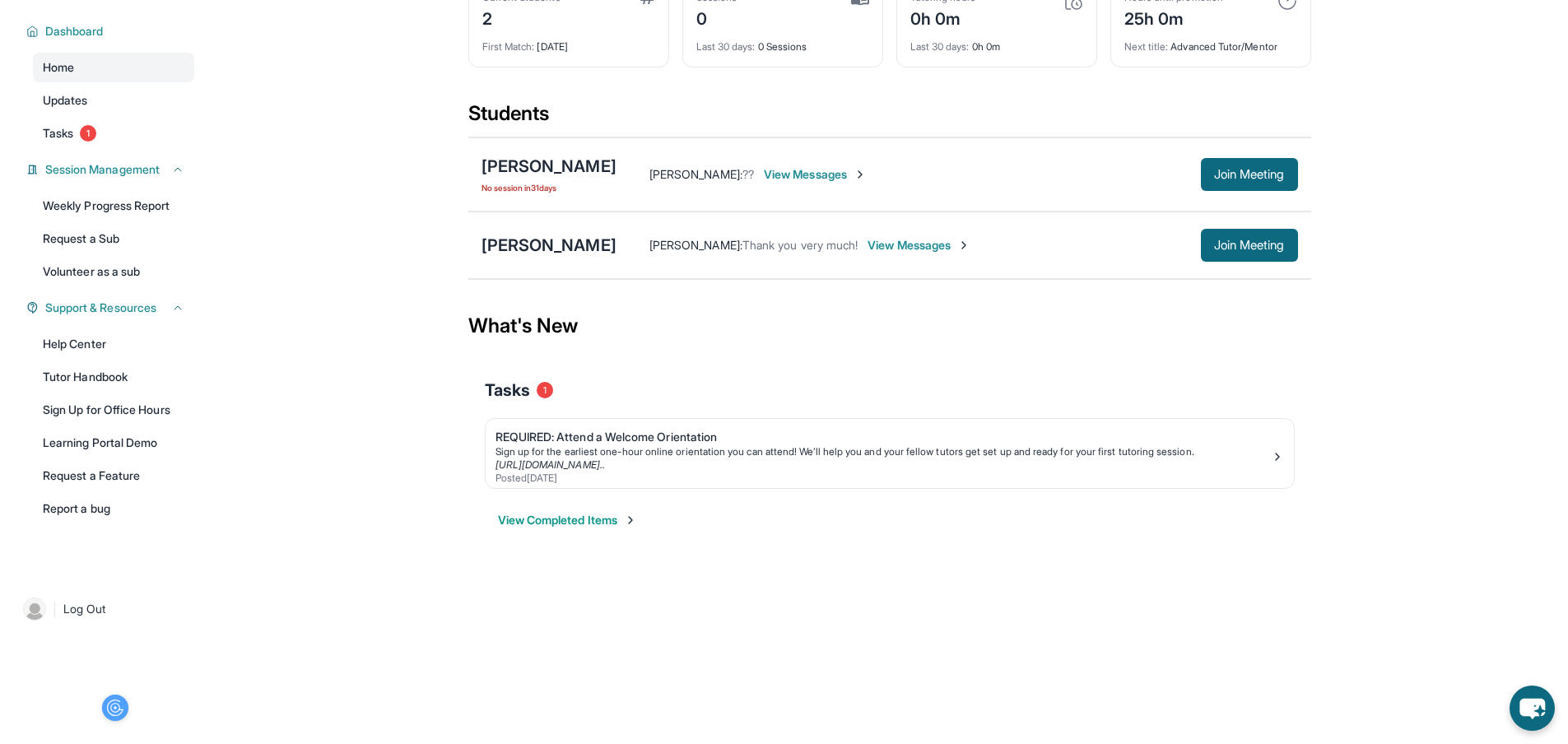
scroll to position [0, 0]
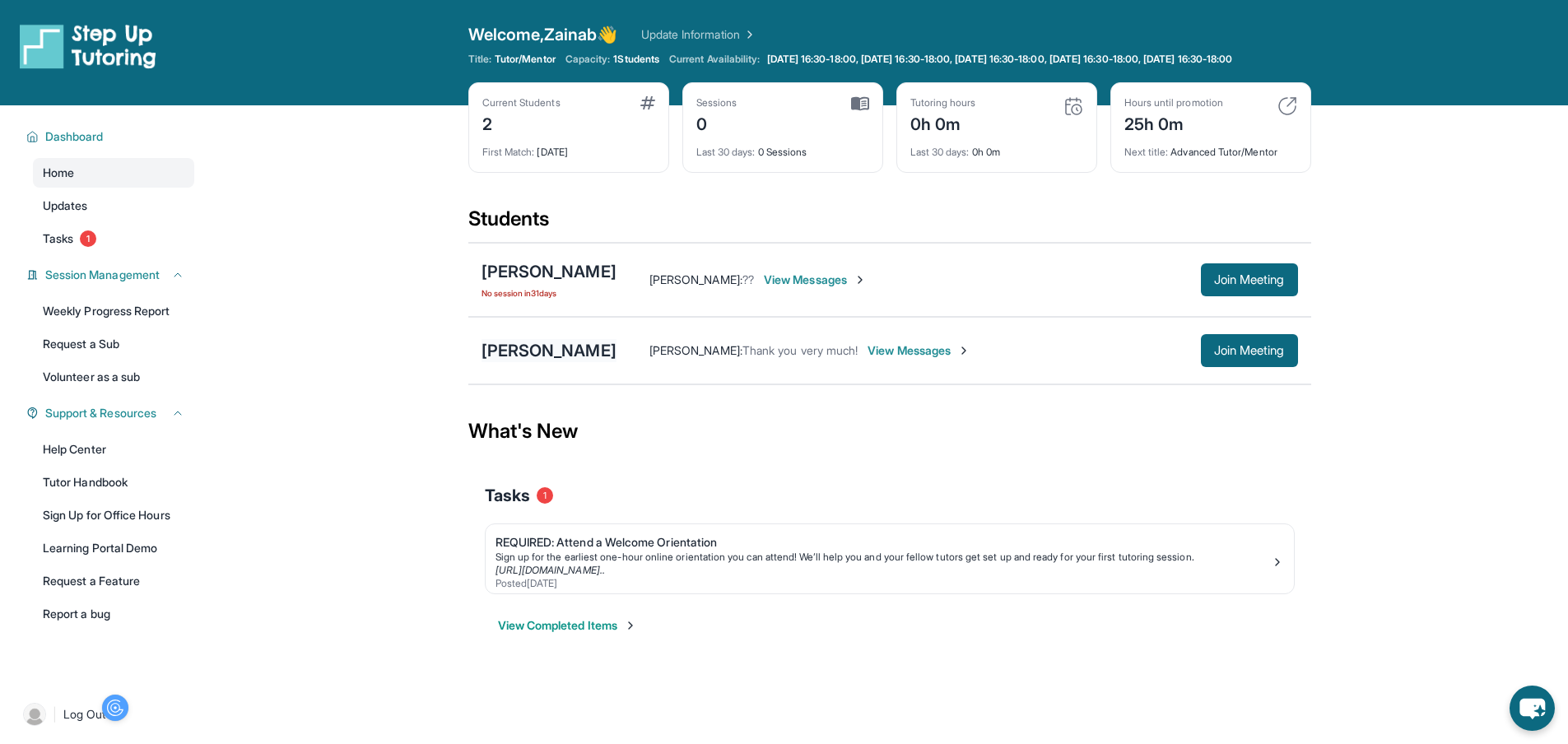
click at [567, 362] on div "Quincy Navarro" at bounding box center [549, 351] width 135 height 23
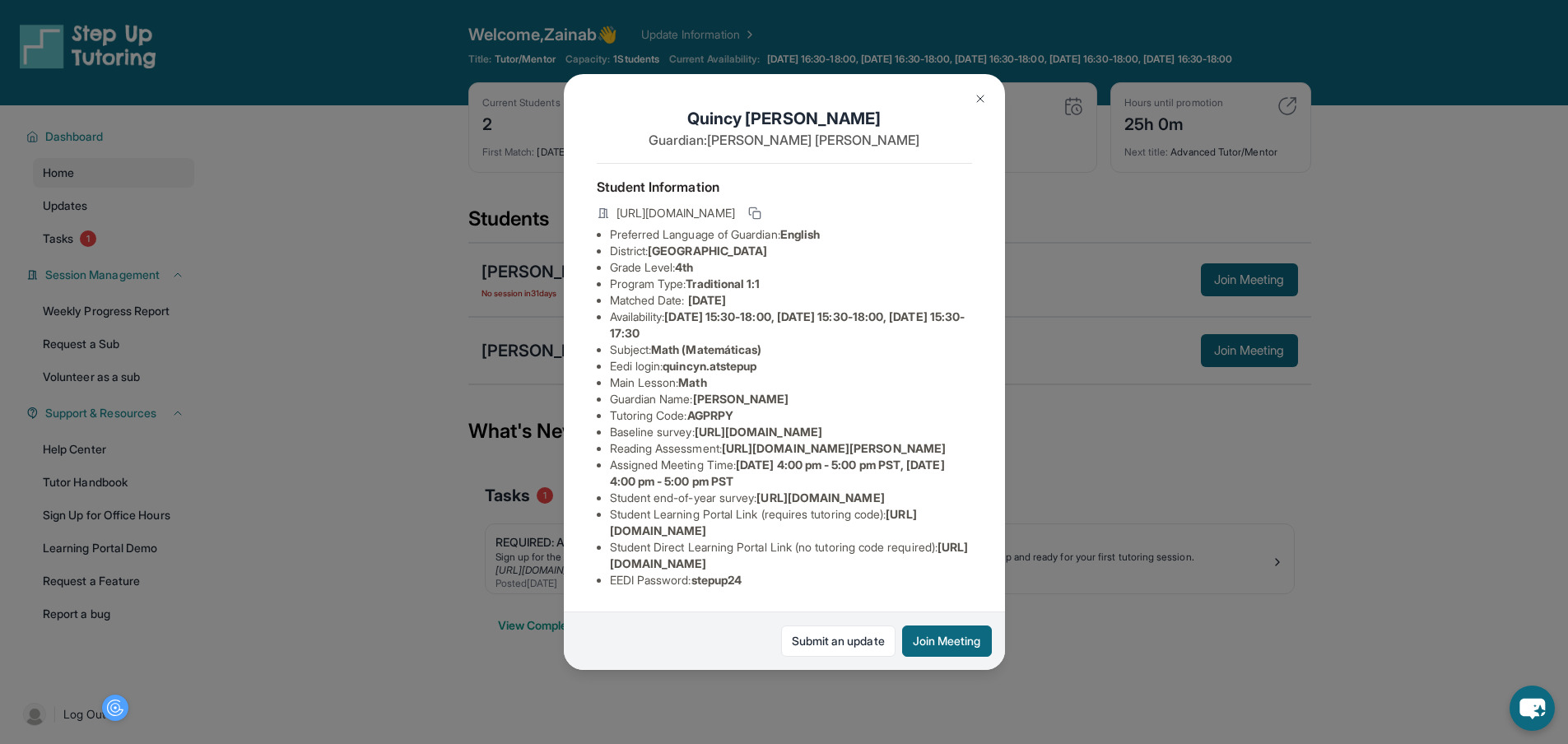
click at [511, 287] on div "Quincy Navarro Guardian: Mitchiko Navarro Student Information https://student-p…" at bounding box center [784, 372] width 1568 height 744
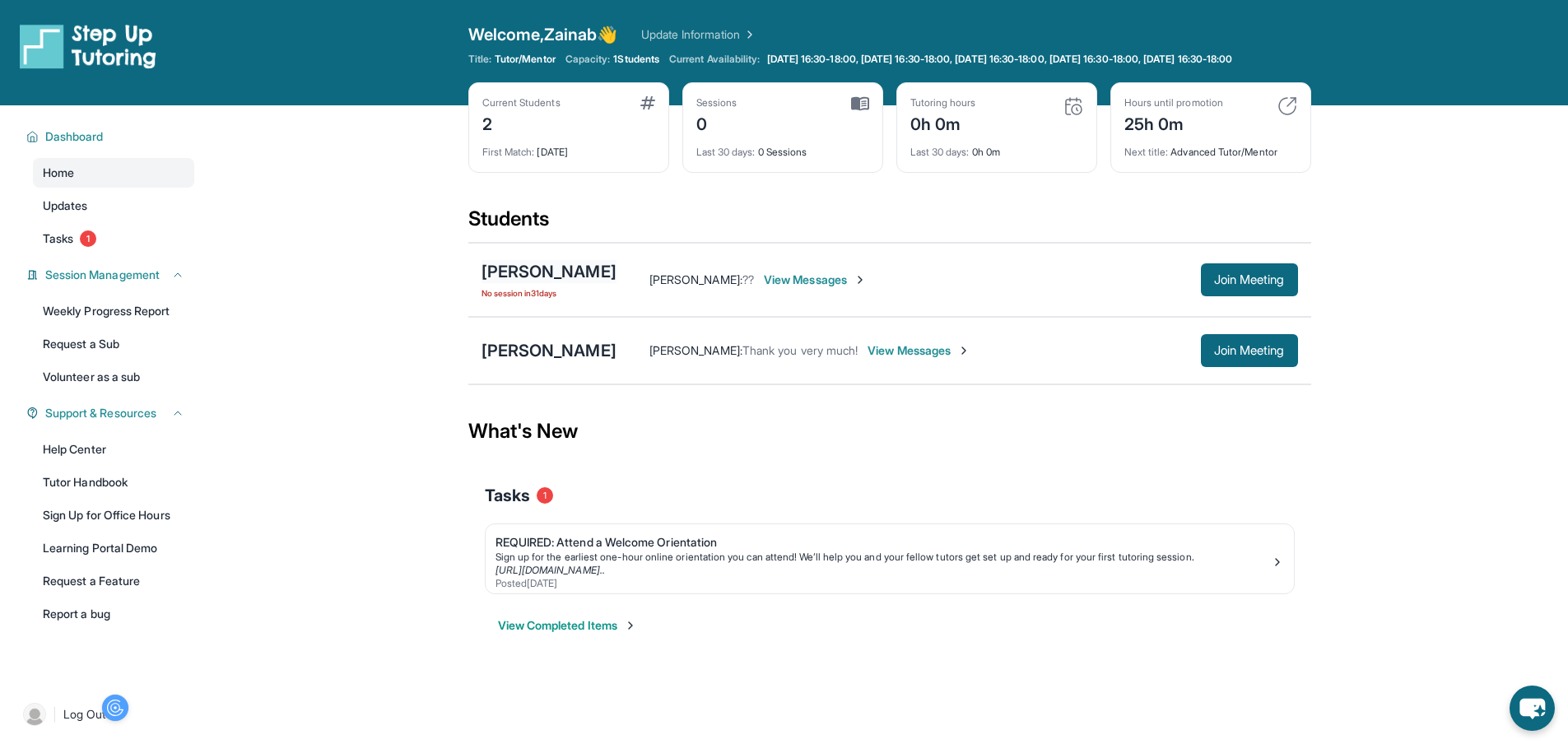
click at [511, 283] on div "Alessandra Deptula" at bounding box center [549, 271] width 135 height 23
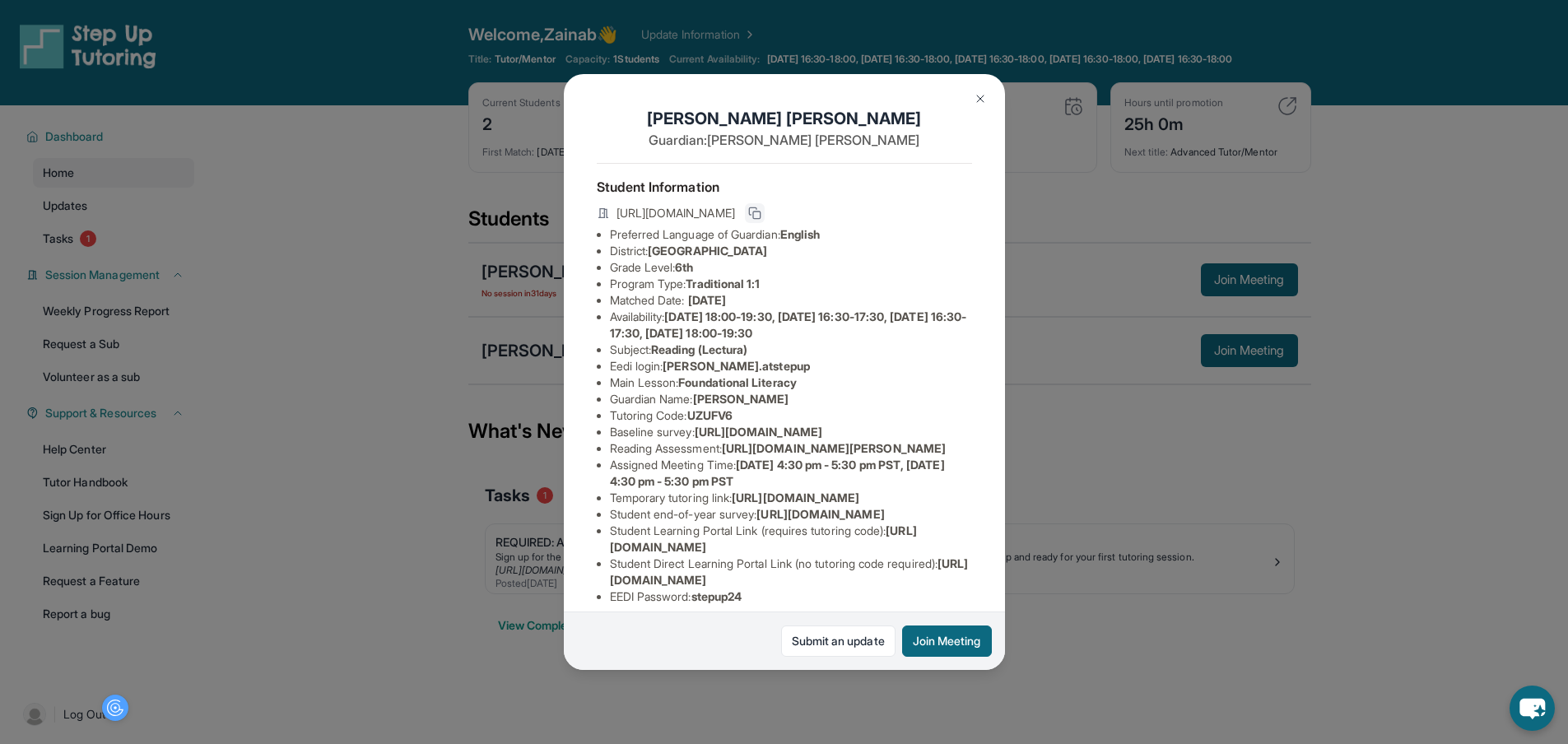
click at [761, 215] on icon at bounding box center [755, 213] width 13 height 13
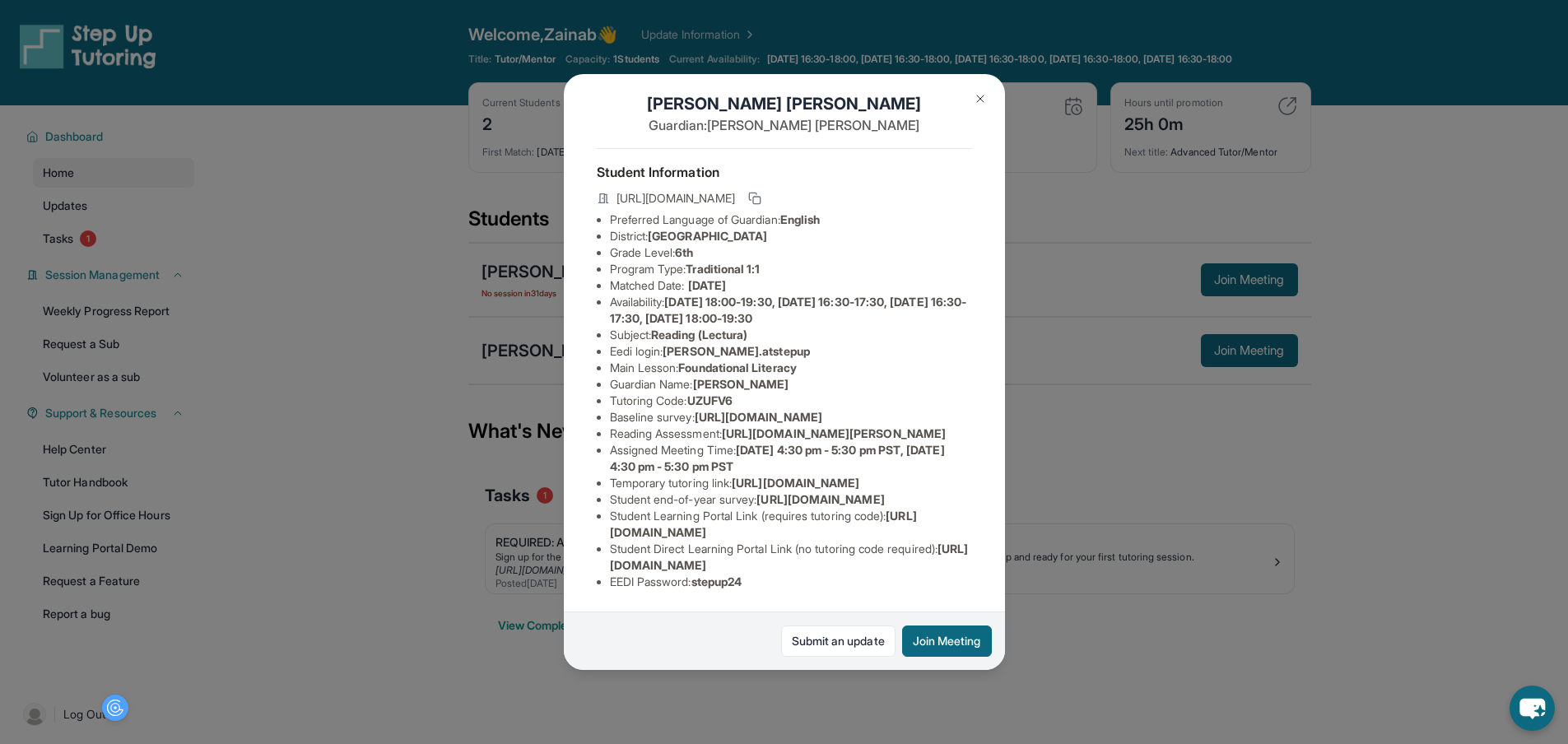
scroll to position [137, 0]
drag, startPoint x: 668, startPoint y: 186, endPoint x: 989, endPoint y: 184, distance: 321.0
click at [989, 184] on div "Alessandra Deptula Guardian: Monica Deptula Student Information https://student…" at bounding box center [784, 371] width 441 height 594
drag, startPoint x: 795, startPoint y: 515, endPoint x: 1053, endPoint y: 511, distance: 258.0
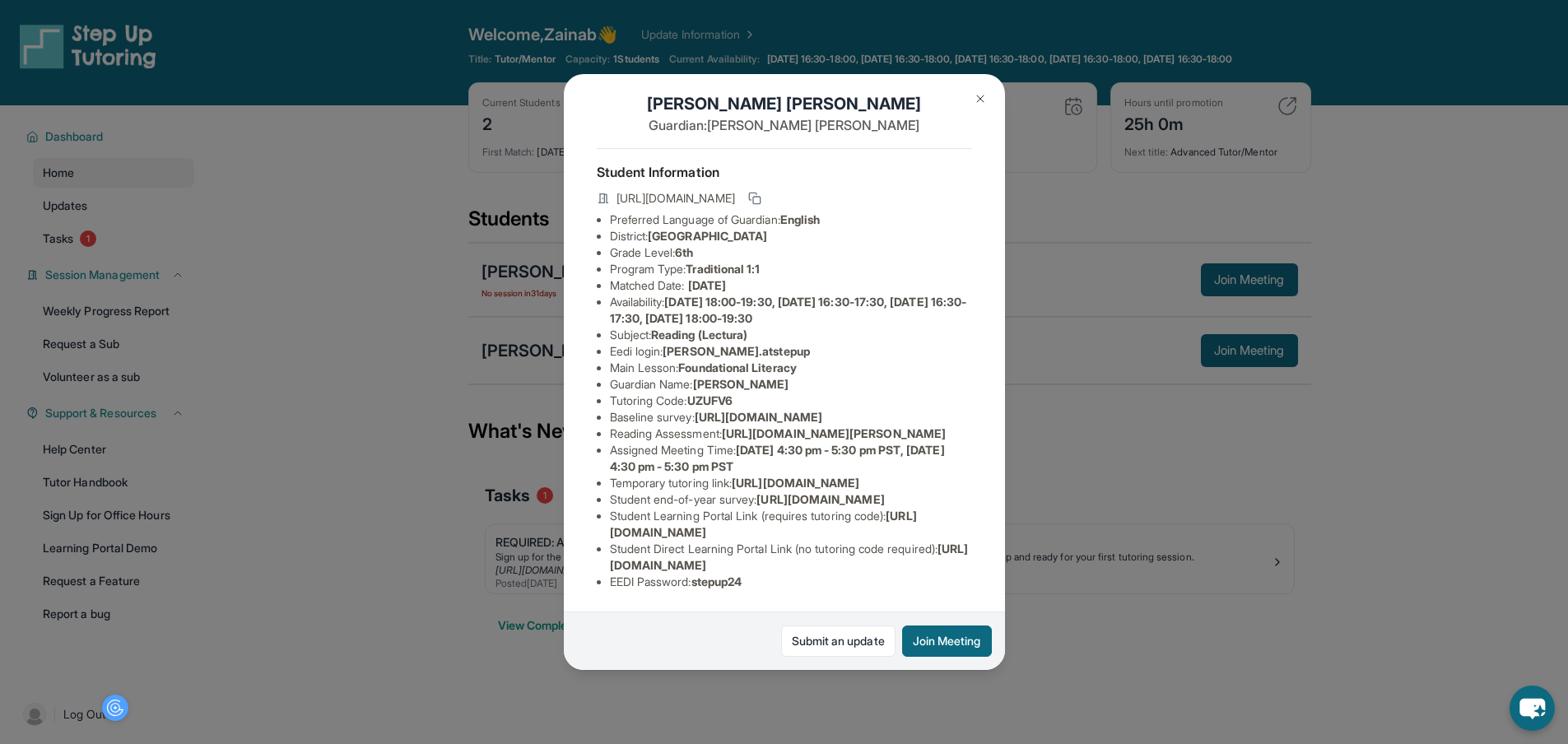
click at [1053, 511] on div "Alessandra Deptula Guardian: Monica Deptula Student Information https://student…" at bounding box center [784, 372] width 1568 height 744
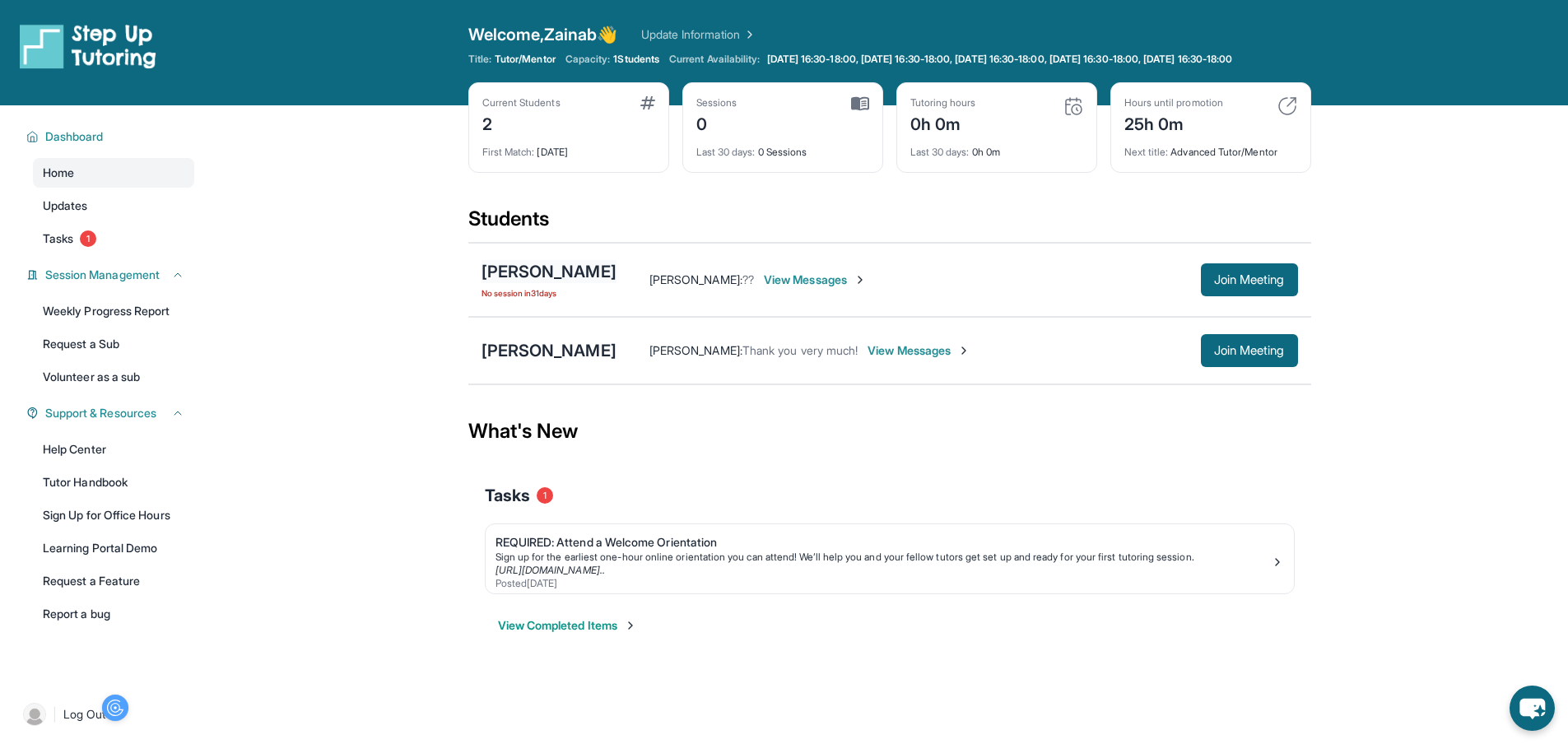
click at [570, 283] on div "Alessandra Deptula" at bounding box center [549, 271] width 135 height 23
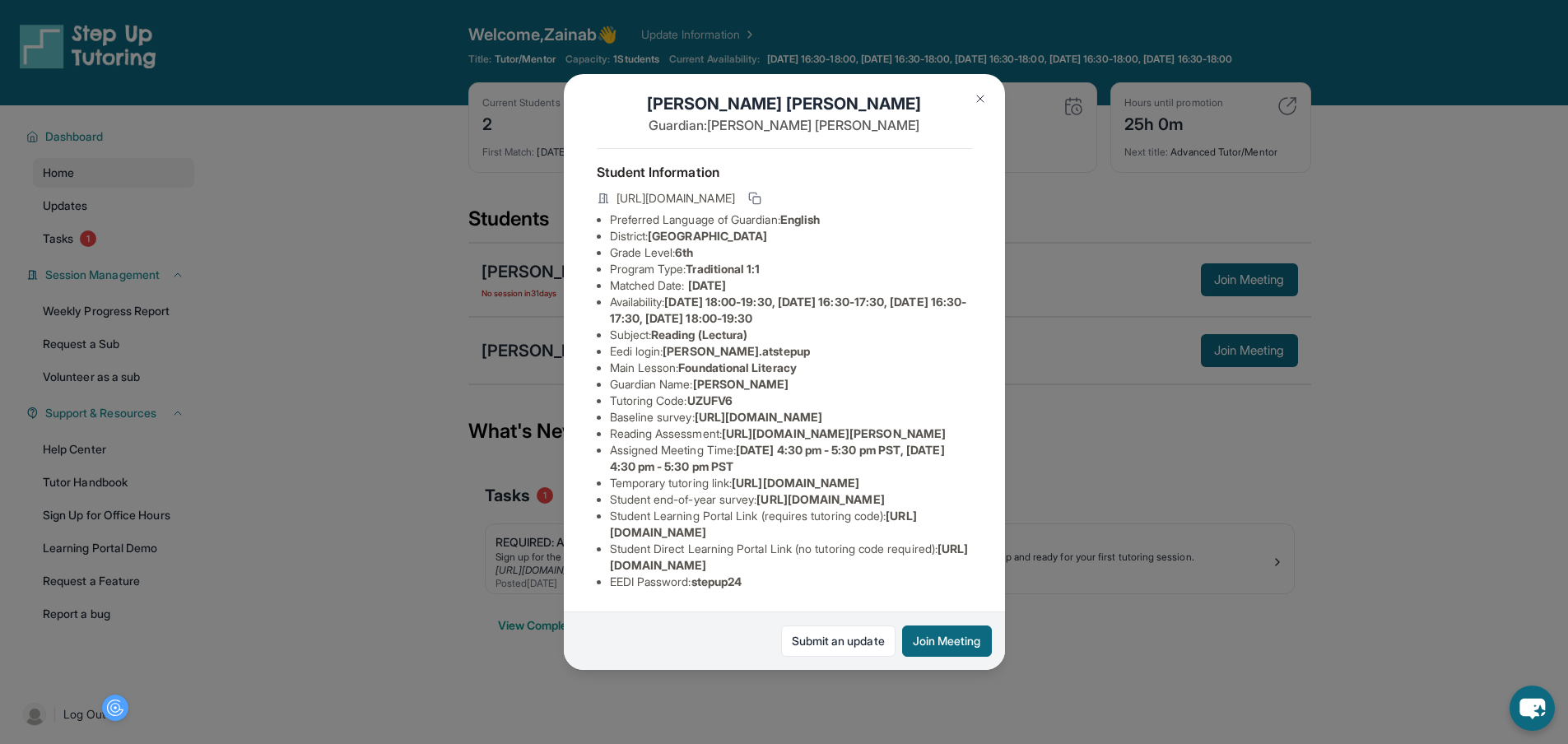
scroll to position [137, 592]
drag, startPoint x: 611, startPoint y: 317, endPoint x: 967, endPoint y: 342, distance: 356.9
click at [991, 352] on div "Alessandra Deptula Guardian: Monica Deptula Student Information https://student…" at bounding box center [784, 371] width 441 height 594
drag, startPoint x: 781, startPoint y: 497, endPoint x: 946, endPoint y: 517, distance: 166.2
click at [946, 517] on div "Alessandra Deptula Guardian: Monica Deptula Student Information https://student…" at bounding box center [784, 371] width 441 height 594
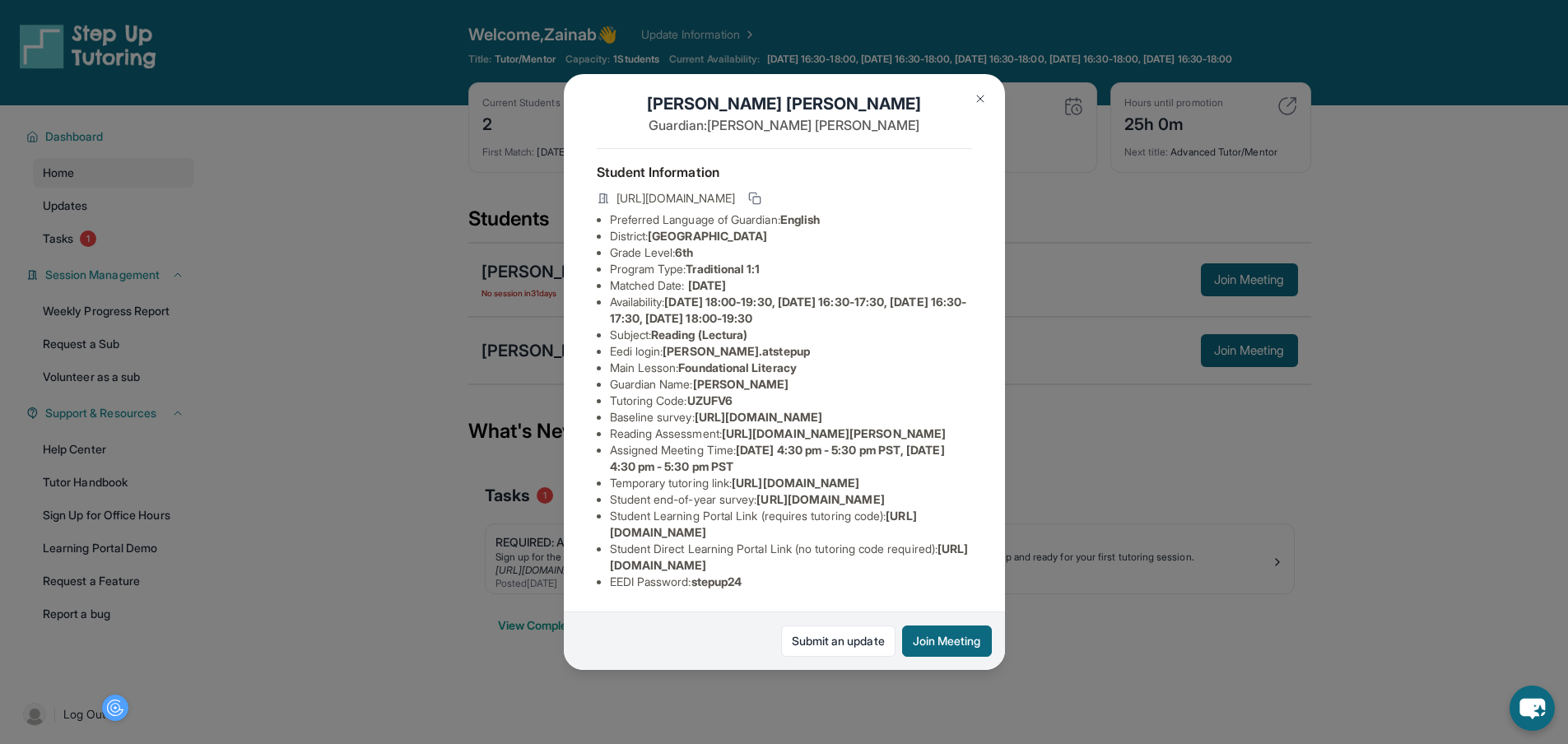
drag, startPoint x: 833, startPoint y: 487, endPoint x: 1042, endPoint y: 526, distance: 212.6
click at [1042, 526] on div "Alessandra Deptula Guardian: Monica Deptula Student Information https://student…" at bounding box center [784, 372] width 1568 height 744
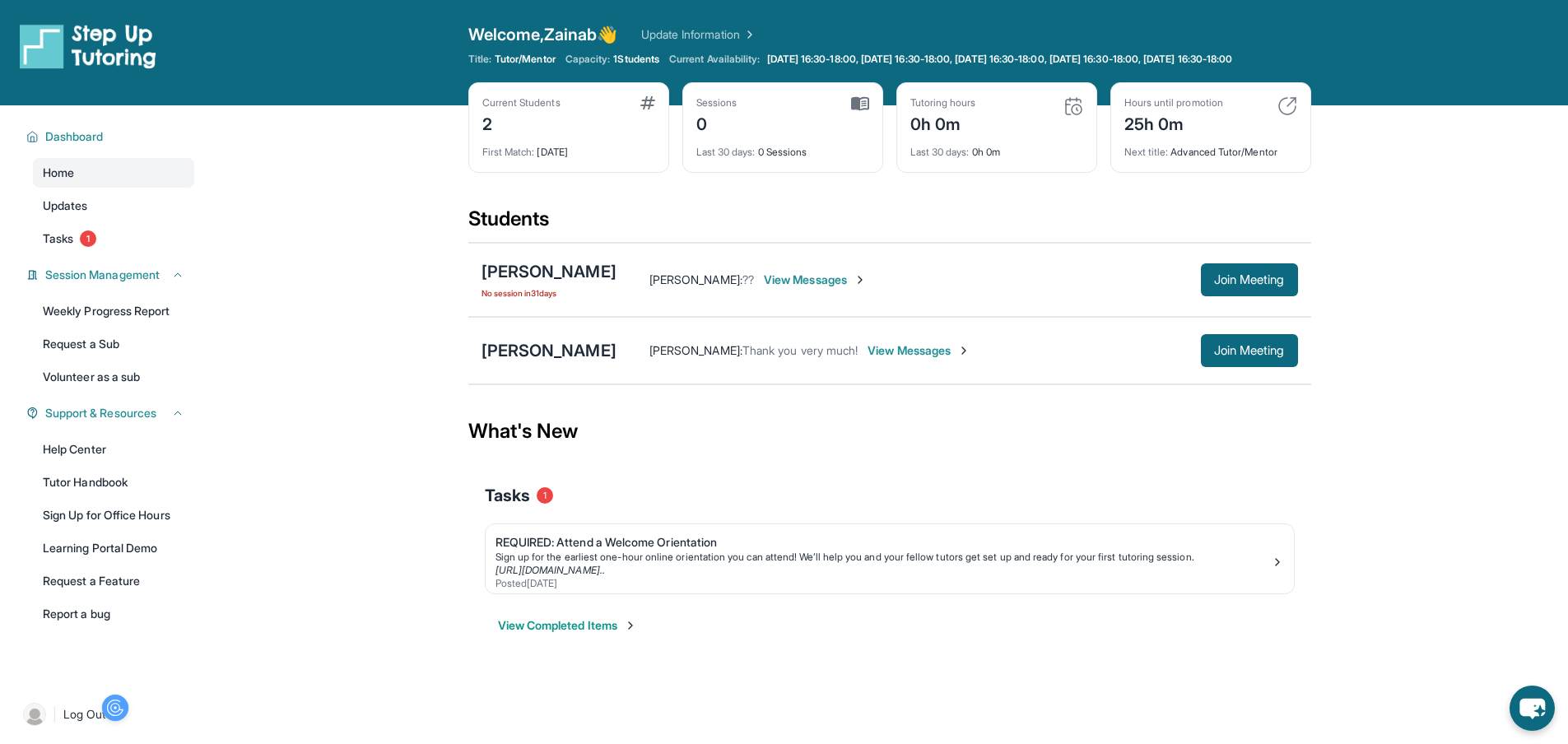
click at [528, 269] on div "Alessandra Deptula No session in 31 days Monica Deptula : ?? View Messages Join…" at bounding box center [889, 279] width 842 height 74
click at [533, 283] on div "Alessandra Deptula" at bounding box center [549, 271] width 135 height 23
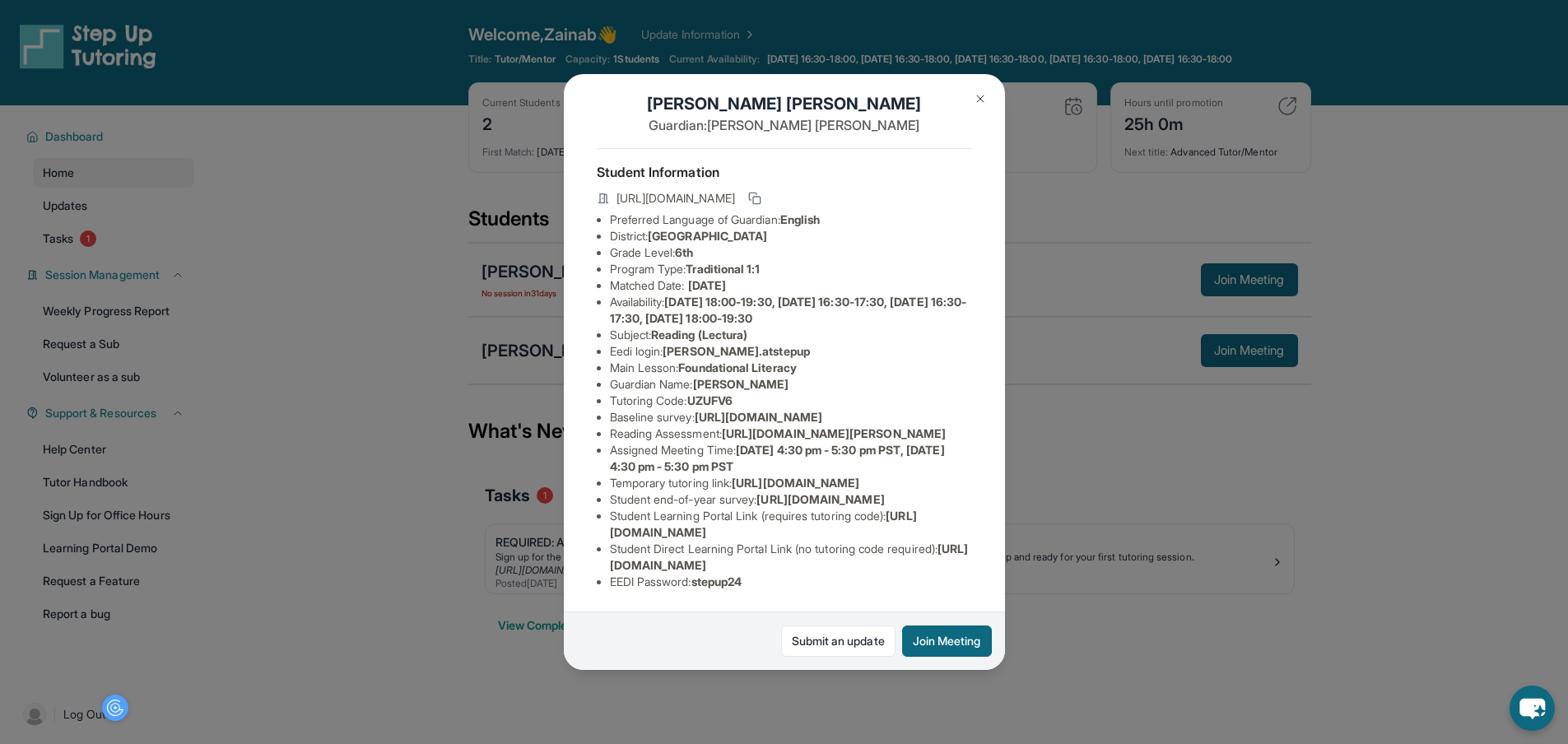
scroll to position [209, 592]
drag, startPoint x: 730, startPoint y: 296, endPoint x: 997, endPoint y: 331, distance: 269.3
click at [997, 331] on div "Alessandra Deptula Guardian: Monica Deptula Student Information https://student…" at bounding box center [784, 371] width 441 height 594
drag, startPoint x: 802, startPoint y: 347, endPoint x: 754, endPoint y: 551, distance: 209.6
click at [754, 551] on div "Alessandra Deptula Guardian: Monica Deptula Student Information https://student…" at bounding box center [784, 371] width 441 height 594
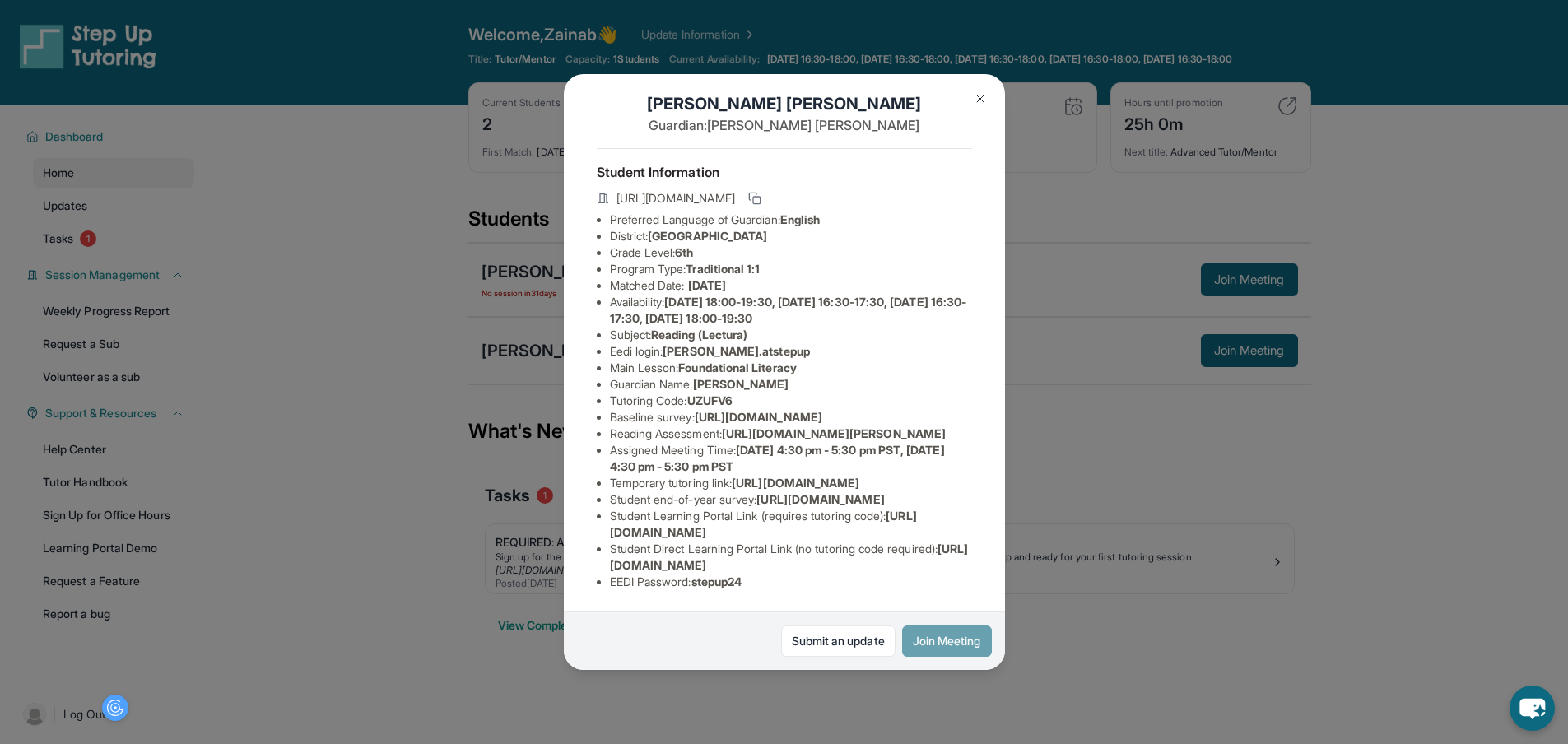
click at [935, 651] on button "Join Meeting" at bounding box center [947, 640] width 90 height 31
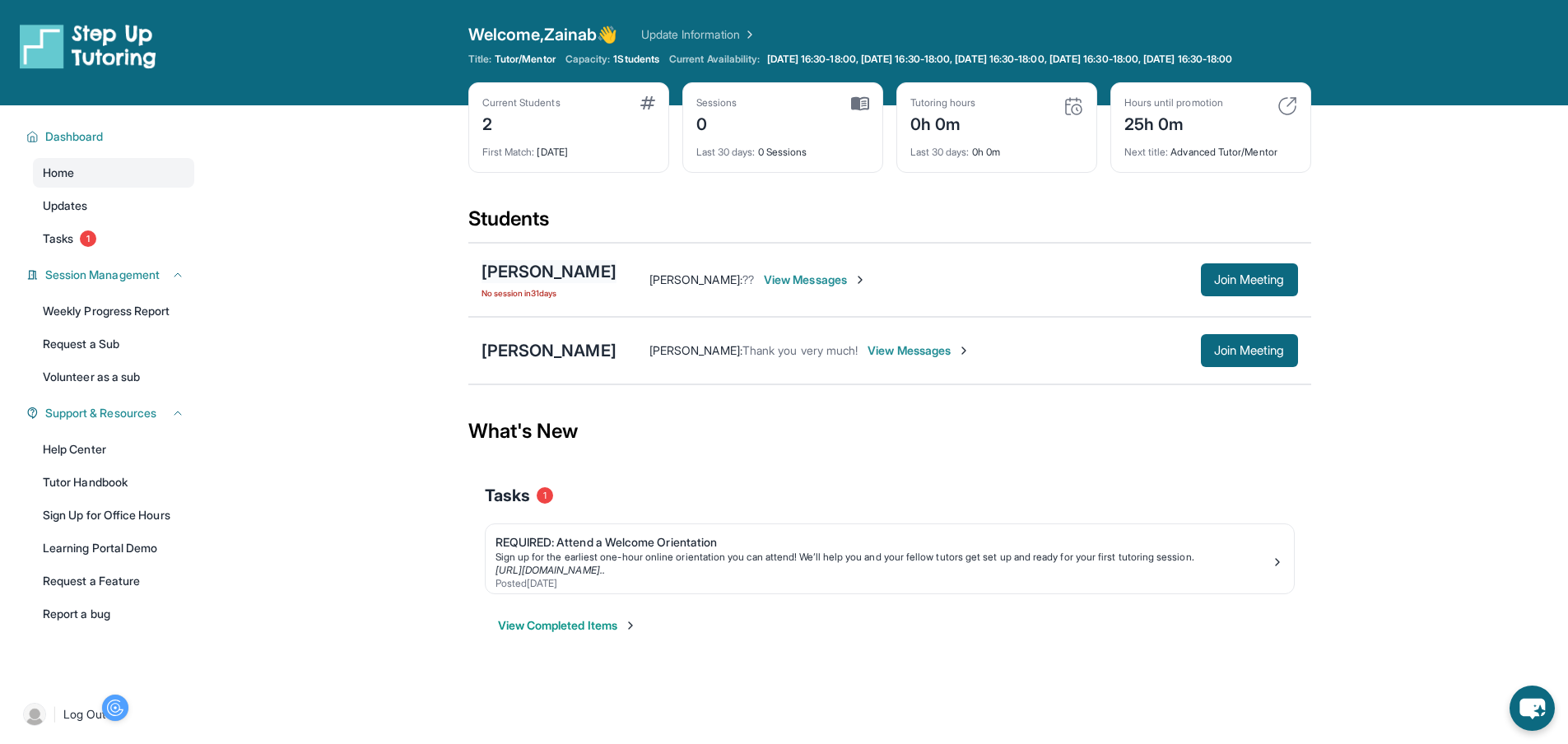
click at [606, 283] on div "Alessandra Deptula" at bounding box center [549, 271] width 135 height 23
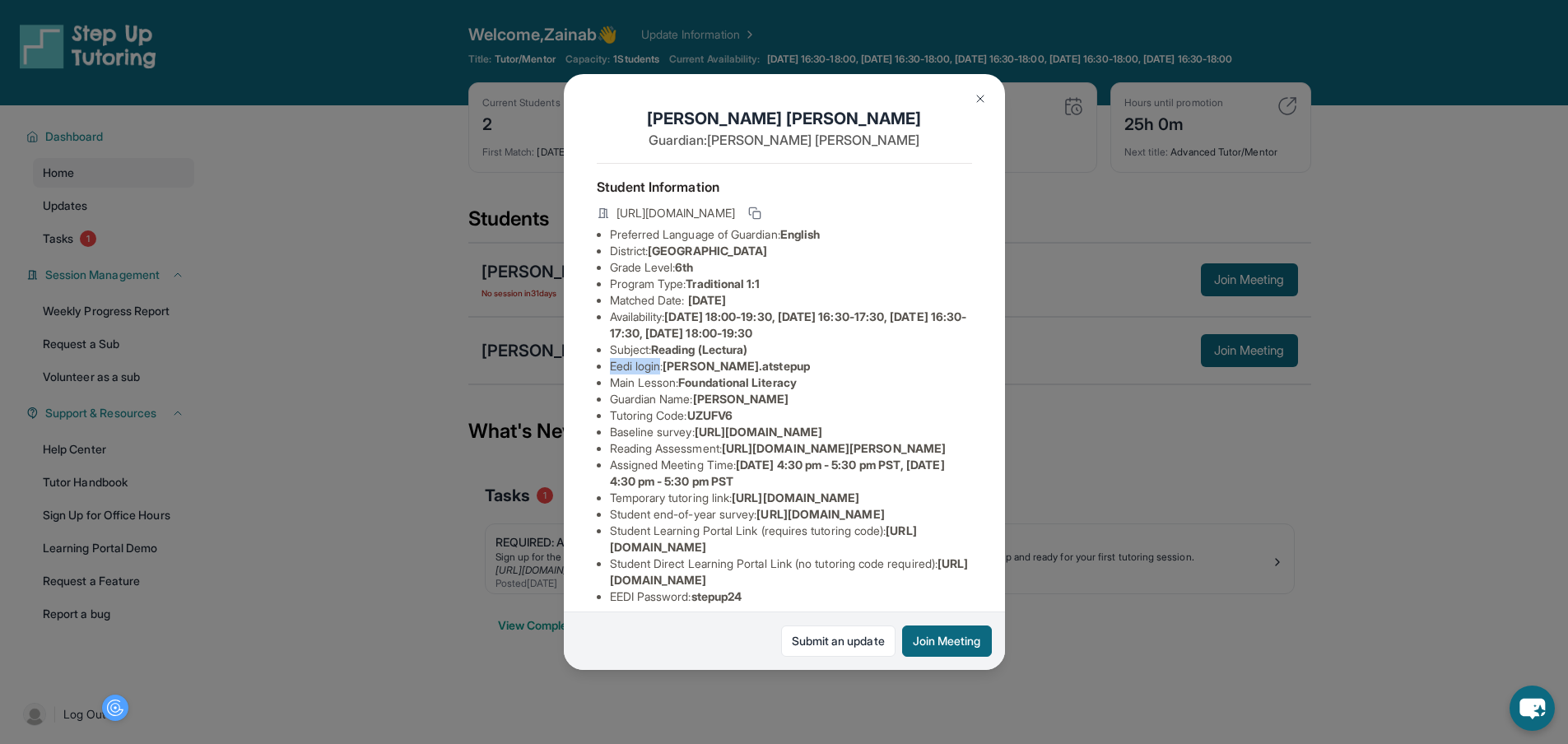
drag, startPoint x: 611, startPoint y: 374, endPoint x: 660, endPoint y: 375, distance: 49.0
click at [660, 375] on li "Eedi login : alessandrad.atstepup" at bounding box center [790, 366] width 362 height 17
drag, startPoint x: 671, startPoint y: 374, endPoint x: 815, endPoint y: 375, distance: 144.0
click at [815, 375] on li "Eedi login : alessandrad.atstepup" at bounding box center [790, 366] width 362 height 17
copy span "alessandrad.atstepup"
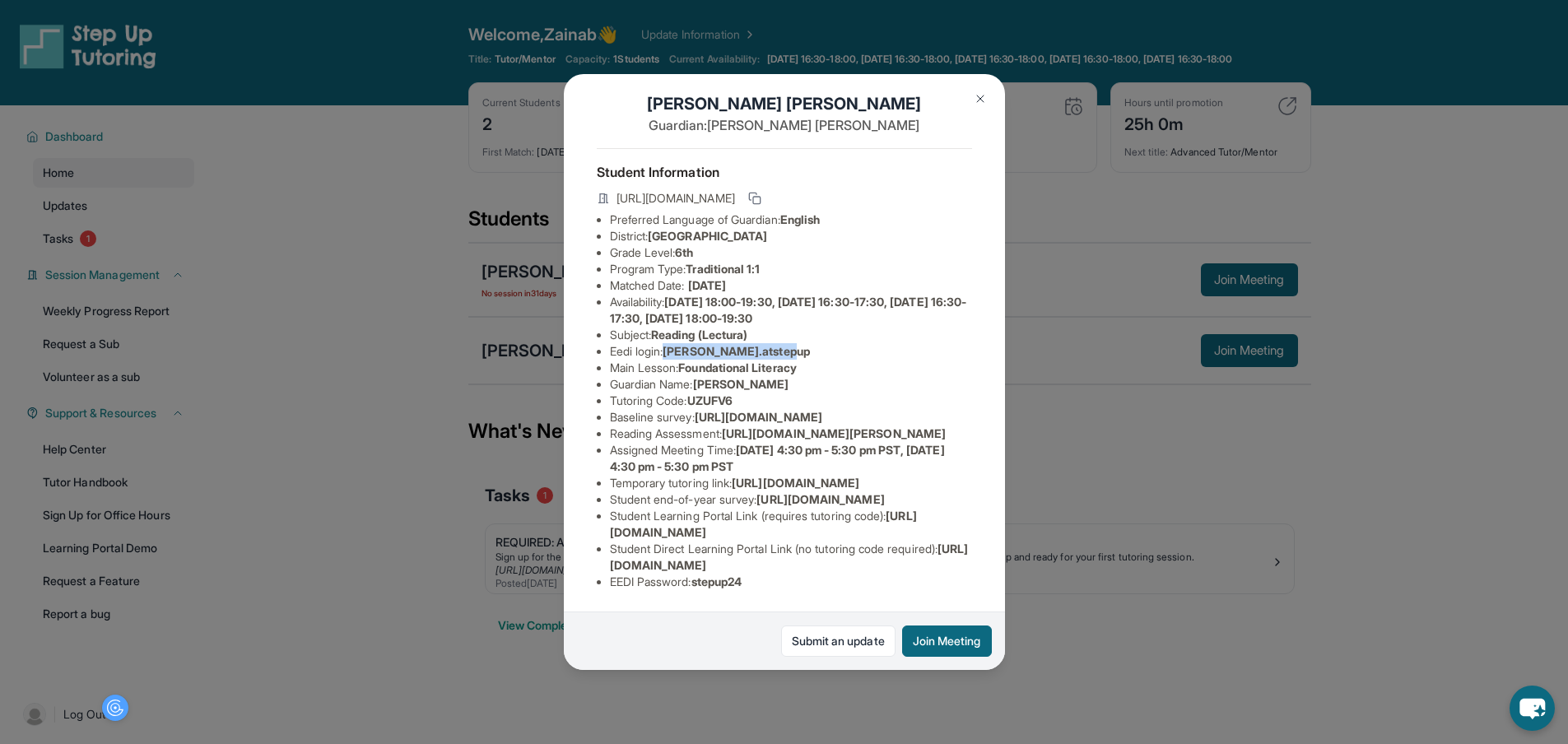
scroll to position [165, 0]
drag, startPoint x: 728, startPoint y: 342, endPoint x: 727, endPoint y: 358, distance: 16.0
click at [727, 425] on li "Reading Assessment : https://fhzml4p6.paperform.co/?id=2024-s8093&name=Alessand…" at bounding box center [790, 434] width 362 height 17
drag, startPoint x: 750, startPoint y: 333, endPoint x: 728, endPoint y: 361, distance: 35.6
click at [728, 425] on li "Reading Assessment : https://fhzml4p6.paperform.co/?id=2024-s8093&name=Alessand…" at bounding box center [790, 434] width 362 height 17
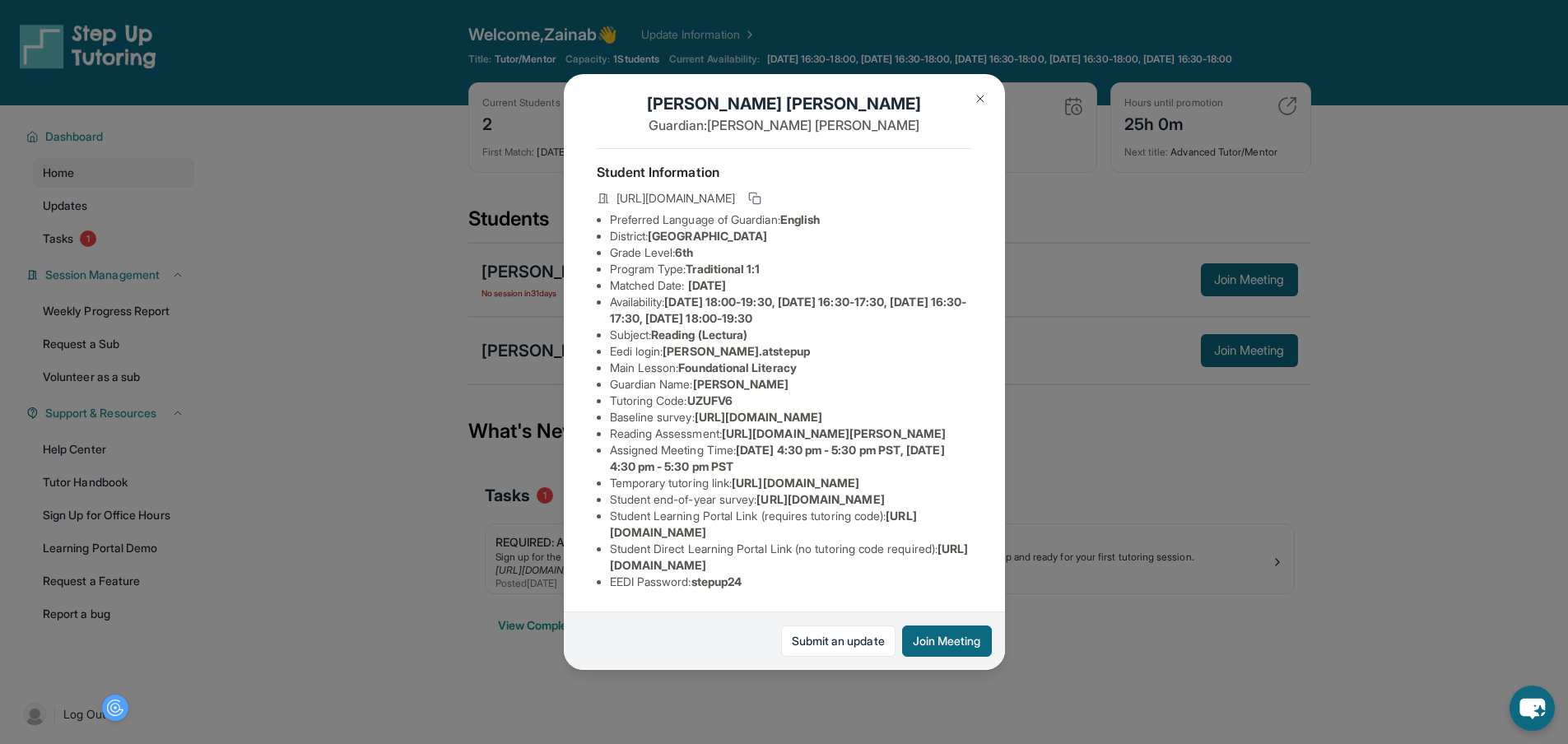
drag, startPoint x: 728, startPoint y: 337, endPoint x: 735, endPoint y: 365, distance: 28.9
click at [735, 425] on li "Reading Assessment : https://fhzml4p6.paperform.co/?id=2024-s8093&name=Alessand…" at bounding box center [790, 434] width 362 height 17
click at [726, 409] on span "https://airtable.com/apprlfn8WjpjBUn2G/shrK0QR6AaNyG5psY?prefill_Type%20of%20Fo…" at bounding box center [758, 416] width 127 height 14
drag, startPoint x: 729, startPoint y: 344, endPoint x: 982, endPoint y: 372, distance: 254.5
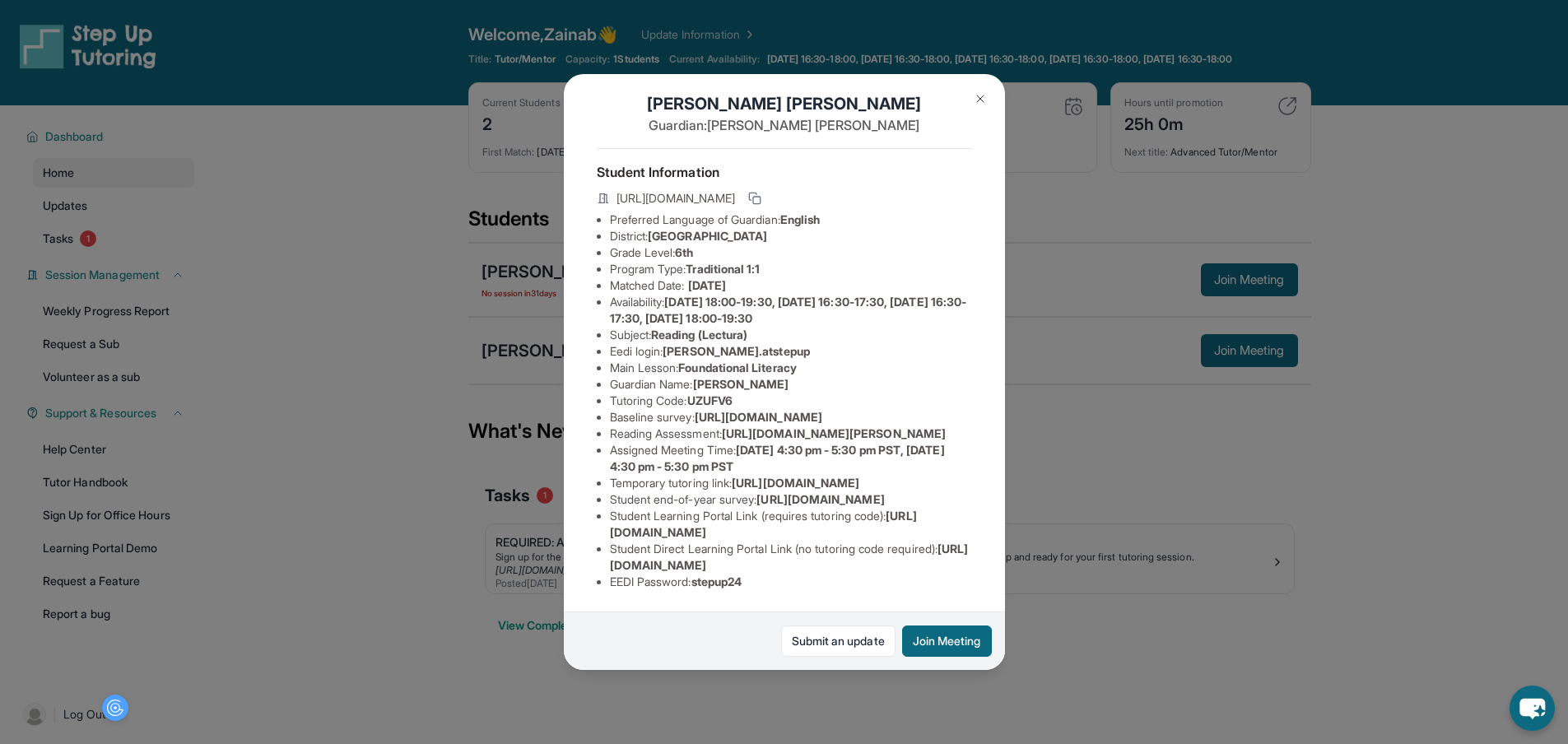
click at [982, 372] on div "Alessandra Deptula Guardian: Monica Deptula Student Information https://student…" at bounding box center [784, 371] width 441 height 594
drag, startPoint x: 1096, startPoint y: 547, endPoint x: 1063, endPoint y: 541, distance: 33.5
click at [1096, 547] on div "Alessandra Deptula Guardian: Monica Deptula Student Information https://student…" at bounding box center [784, 372] width 1568 height 744
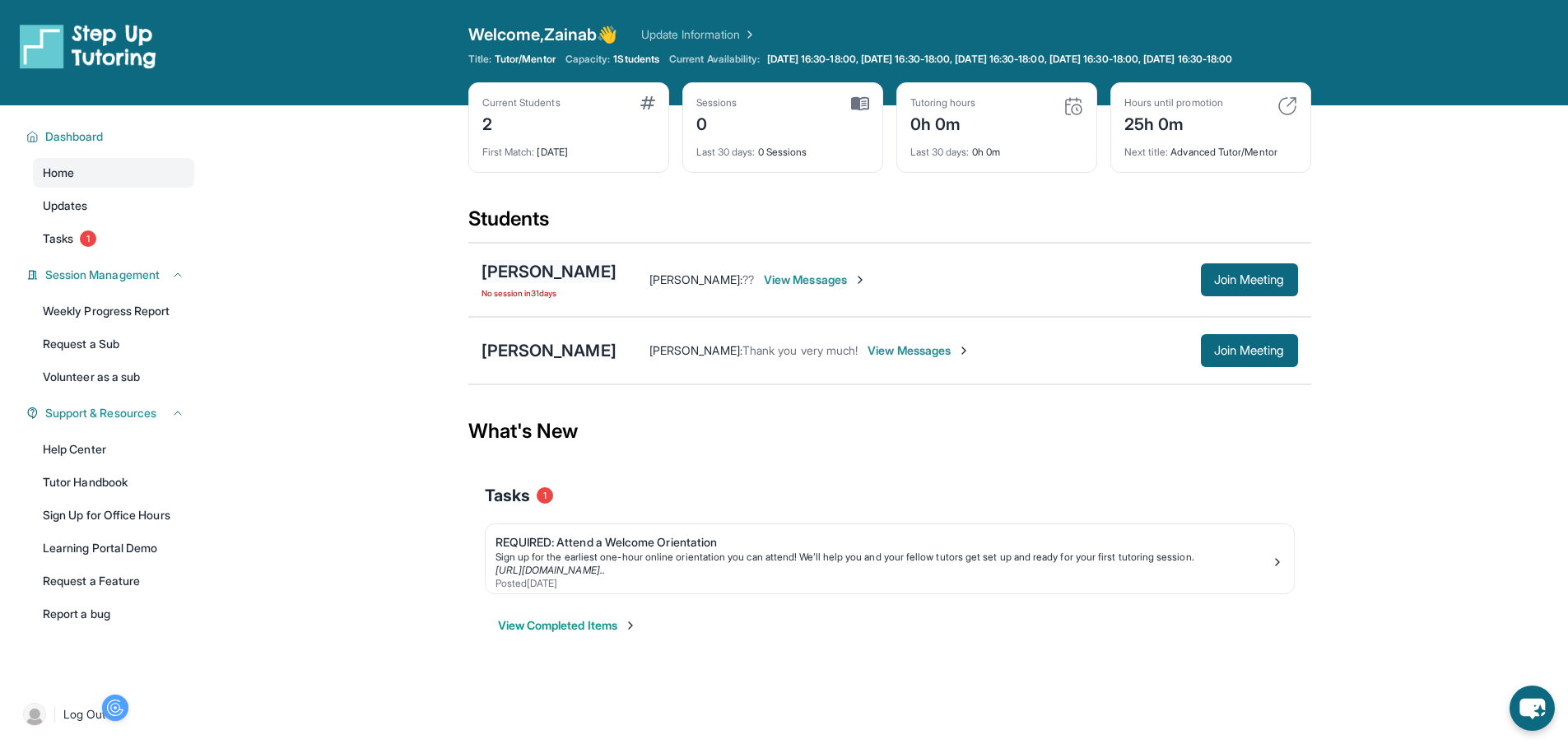
click at [524, 282] on div "Alessandra Deptula" at bounding box center [549, 271] width 135 height 23
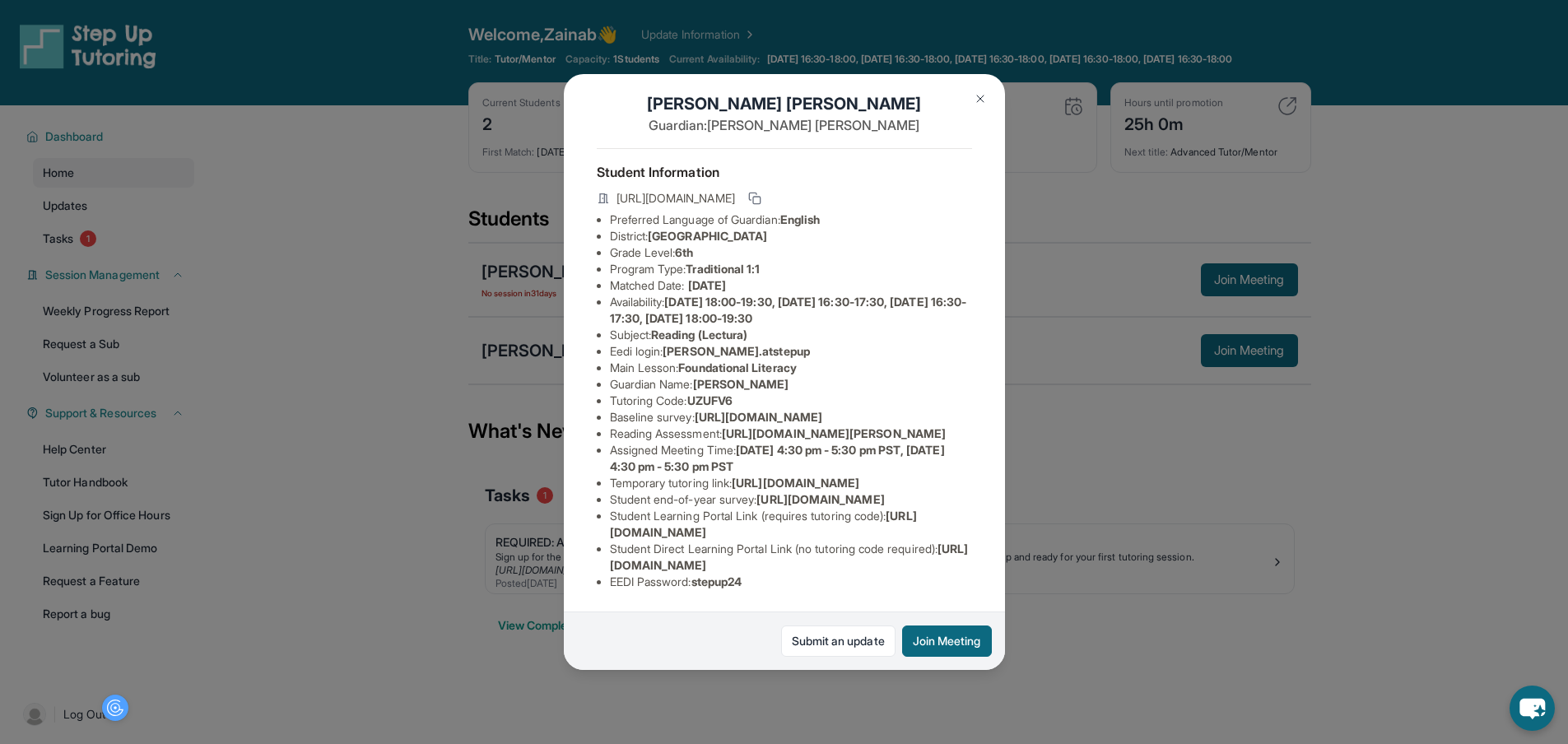
scroll to position [210, 0]
drag, startPoint x: 609, startPoint y: 444, endPoint x: 929, endPoint y: 498, distance: 324.5
click at [929, 498] on ul "Preferred Language of Guardian: English District: Selma Unified School District…" at bounding box center [784, 400] width 375 height 379
drag, startPoint x: 698, startPoint y: 577, endPoint x: 763, endPoint y: 576, distance: 65.0
click at [763, 576] on li "EEDI Password : stepup24" at bounding box center [790, 582] width 362 height 17
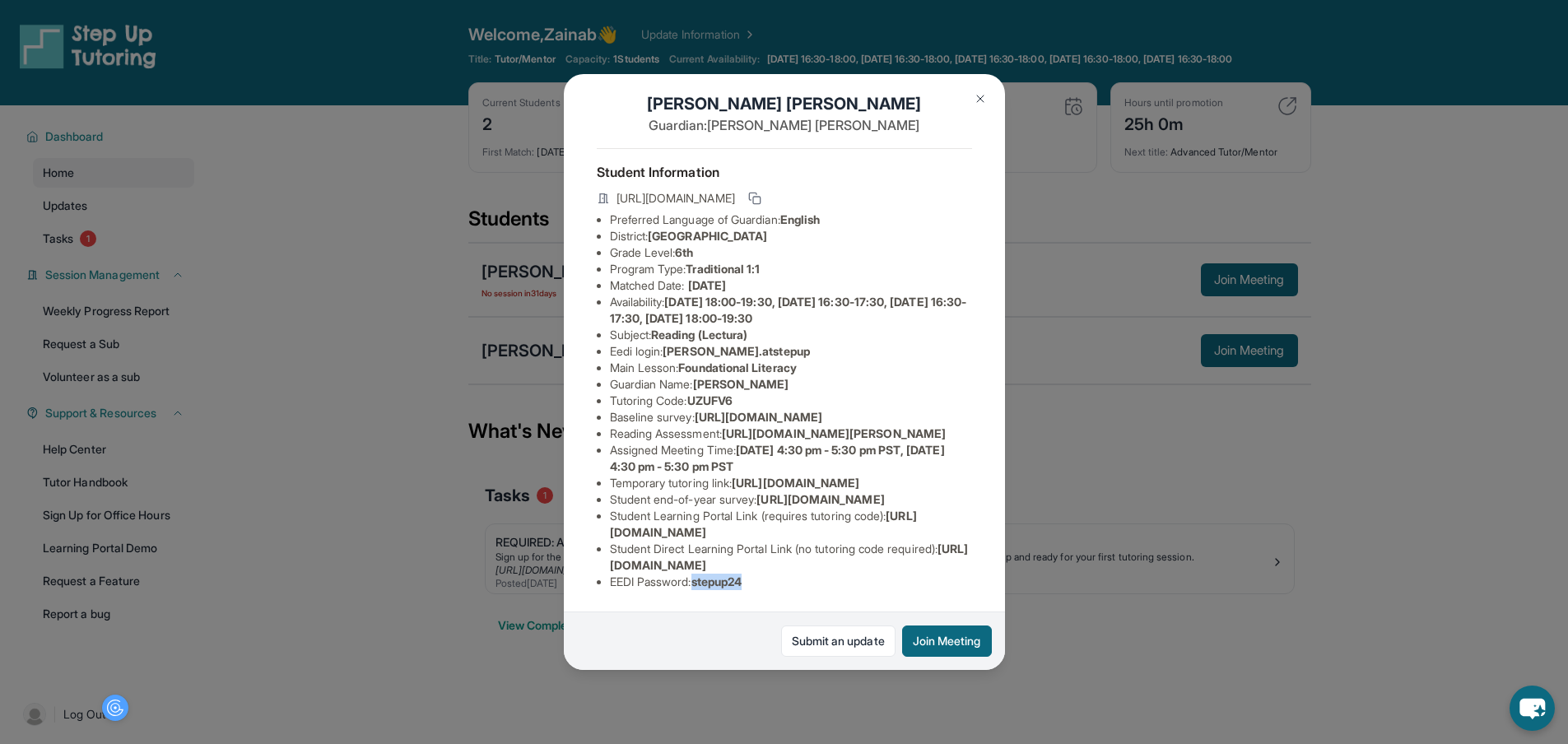
copy span "stepup24"
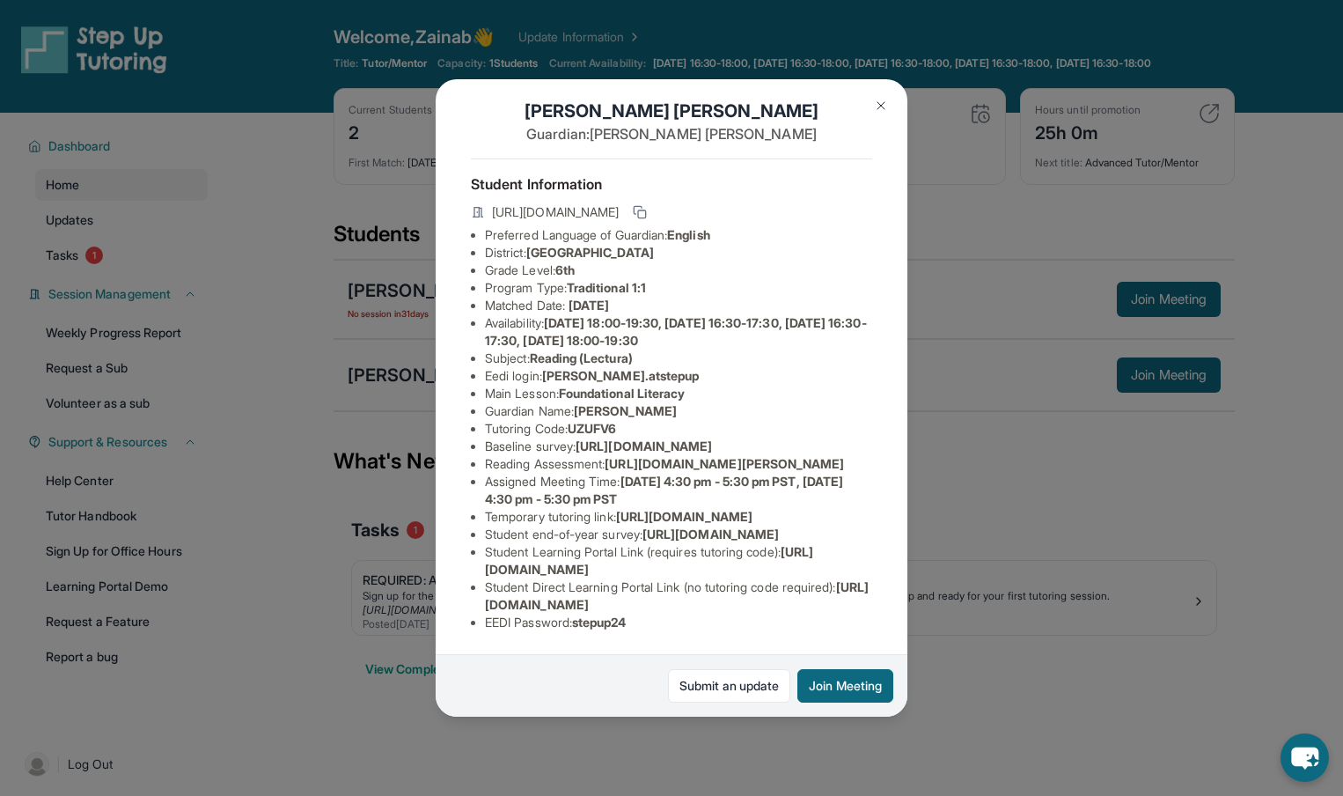
click at [1004, 217] on div "Alessandra Deptula Guardian: Monica Deptula Student Information https://student…" at bounding box center [671, 398] width 1343 height 796
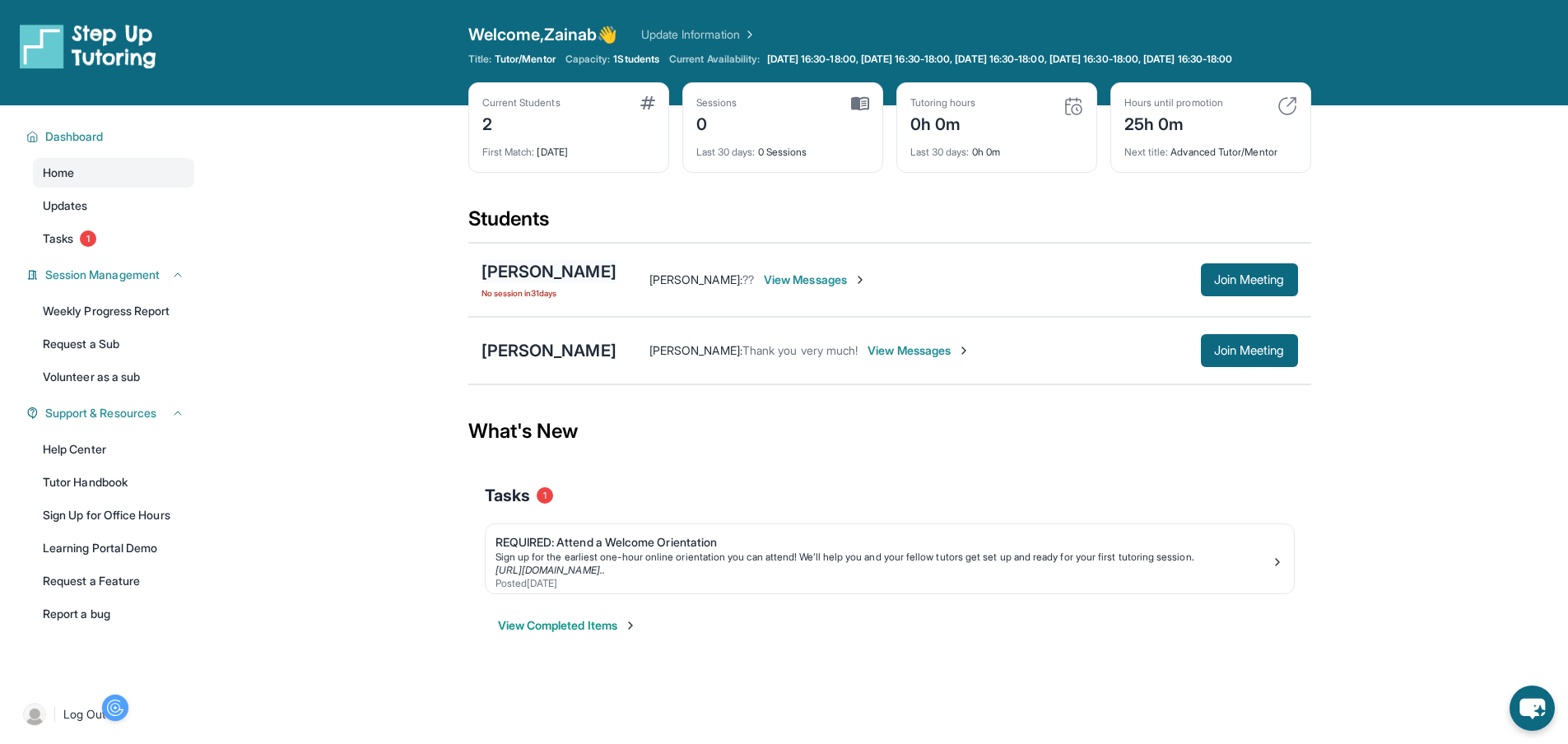
click at [526, 280] on div "Alessandra Deptula" at bounding box center [549, 271] width 135 height 23
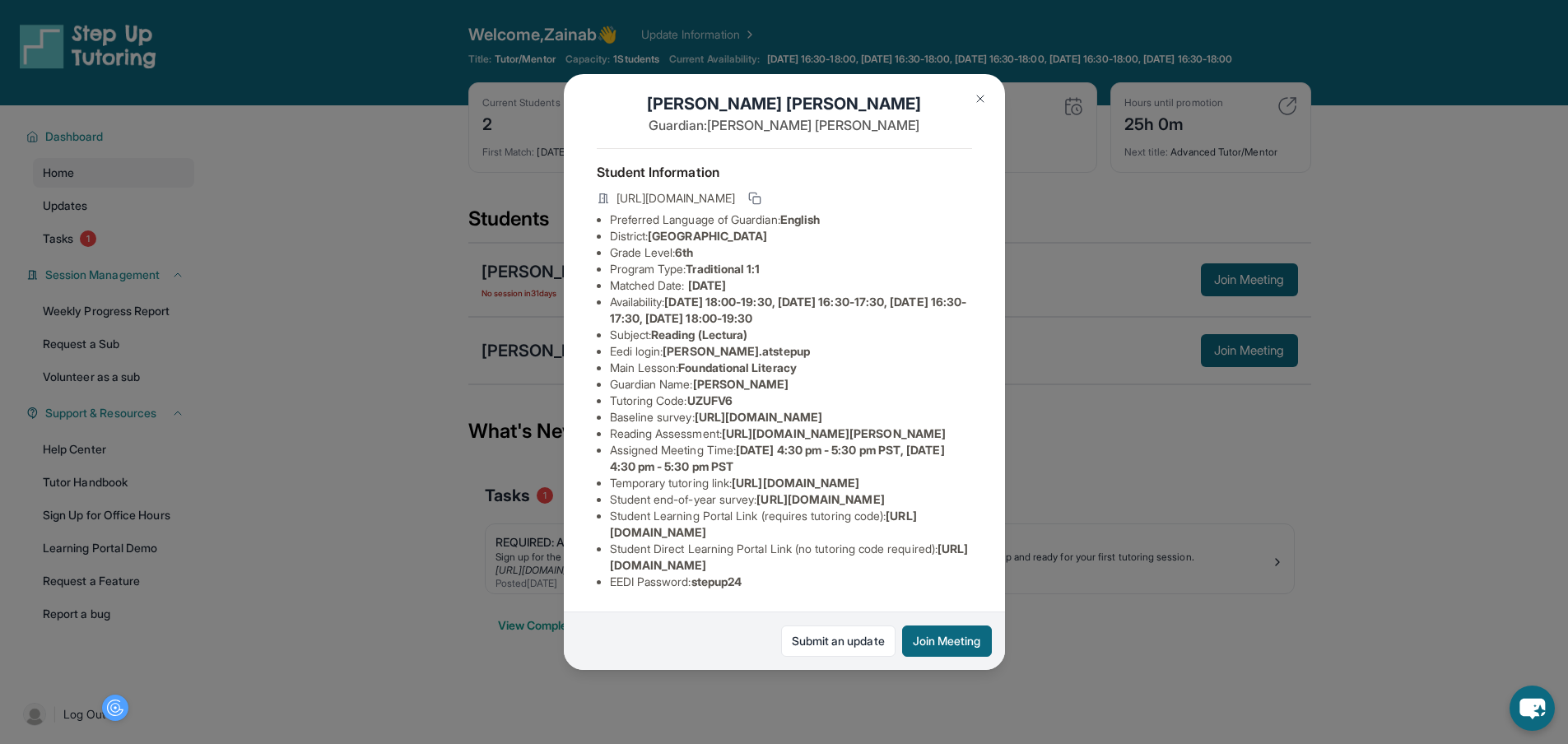
scroll to position [137, 0]
